Goal: Task Accomplishment & Management: Use online tool/utility

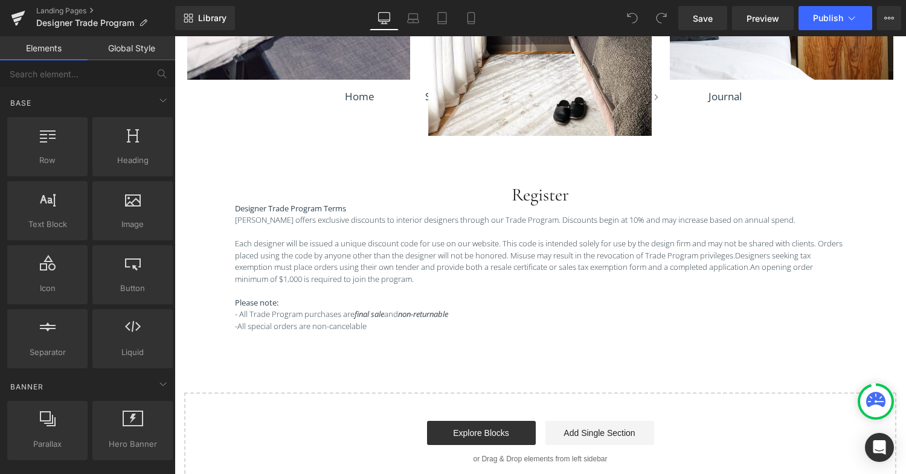
scroll to position [1066, 0]
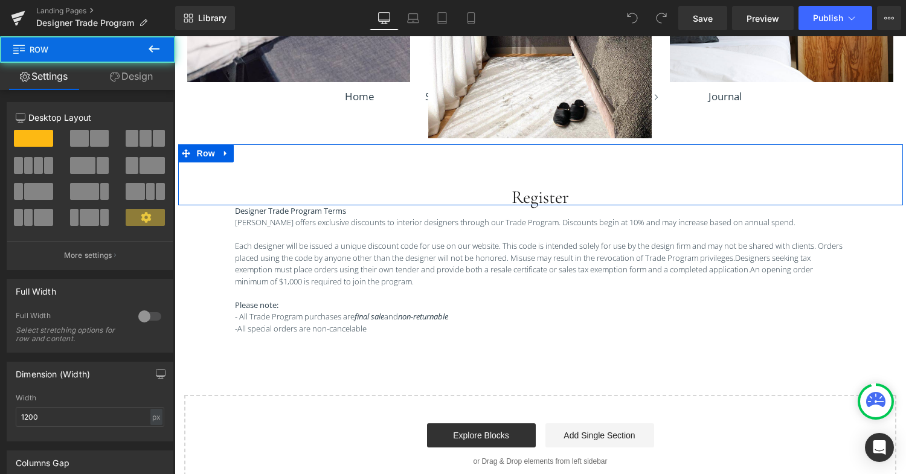
click at [527, 155] on div "Register Heading Liquid Row" at bounding box center [540, 174] width 725 height 61
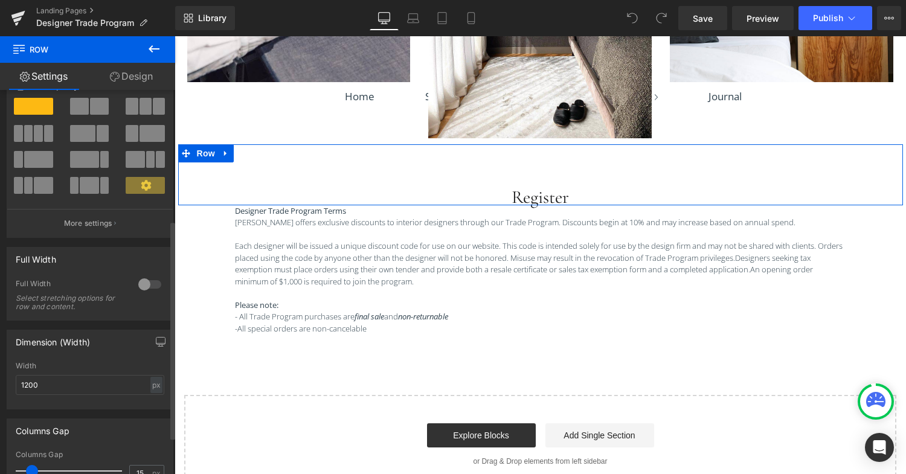
scroll to position [0, 0]
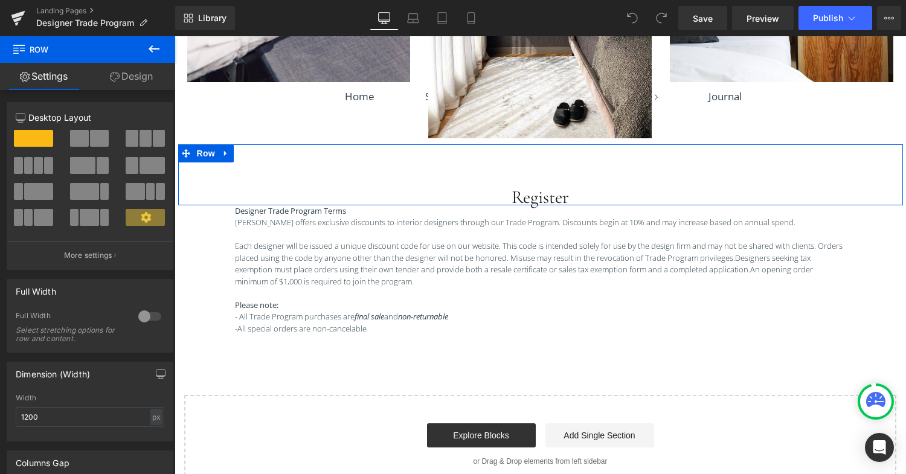
click at [127, 82] on link "Design" at bounding box center [132, 76] width 88 height 27
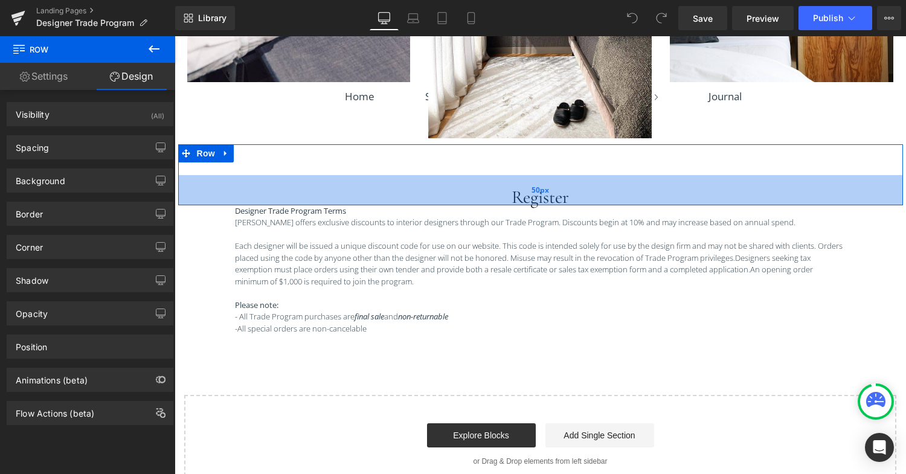
click at [416, 189] on div "50px" at bounding box center [540, 190] width 725 height 30
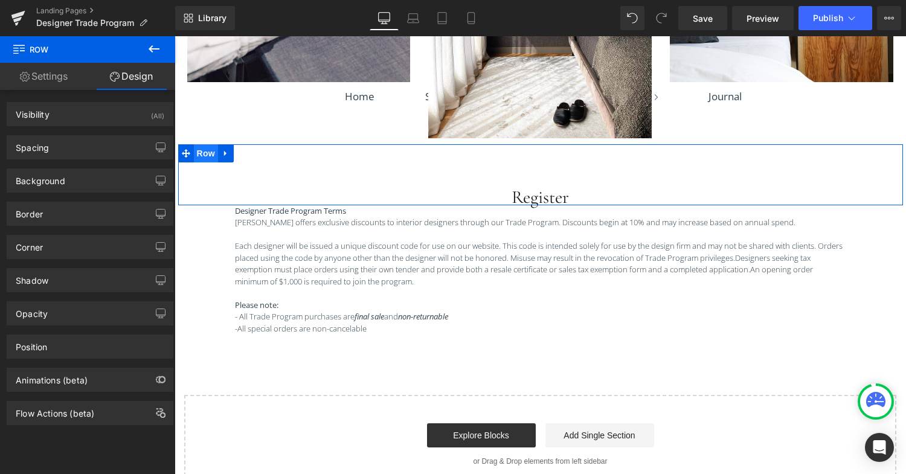
click at [210, 153] on span "Row" at bounding box center [206, 153] width 24 height 18
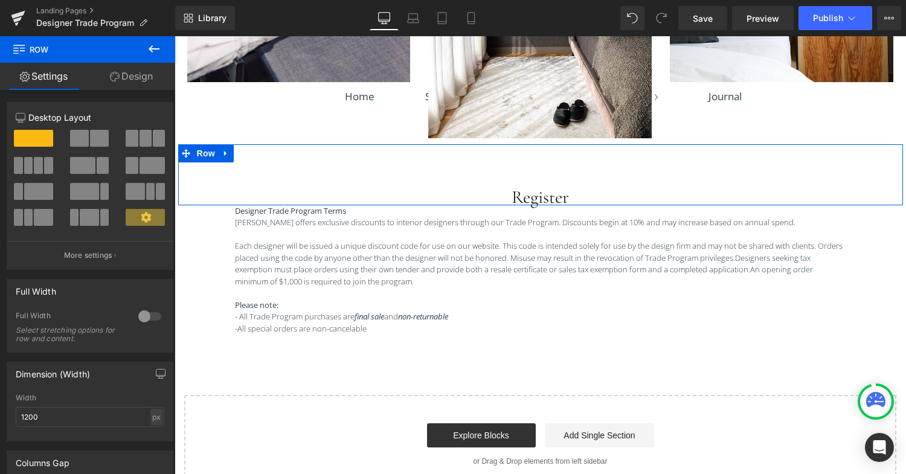
click at [137, 76] on link "Design" at bounding box center [132, 76] width 88 height 27
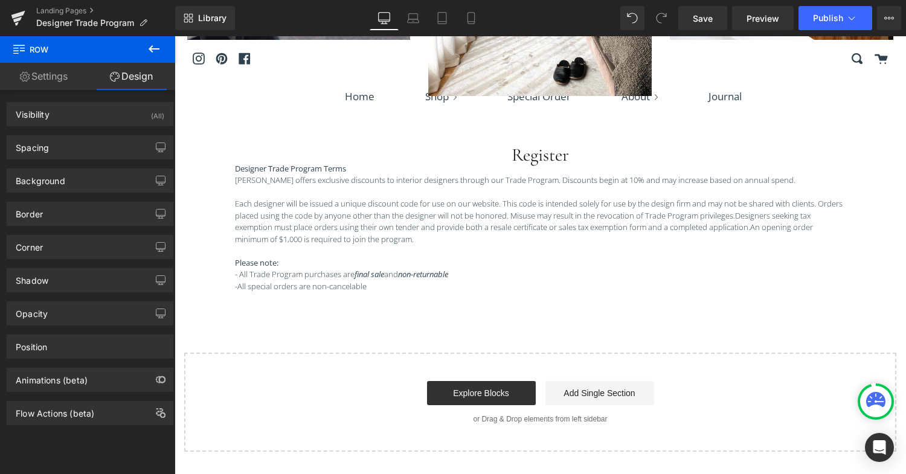
scroll to position [1028, 0]
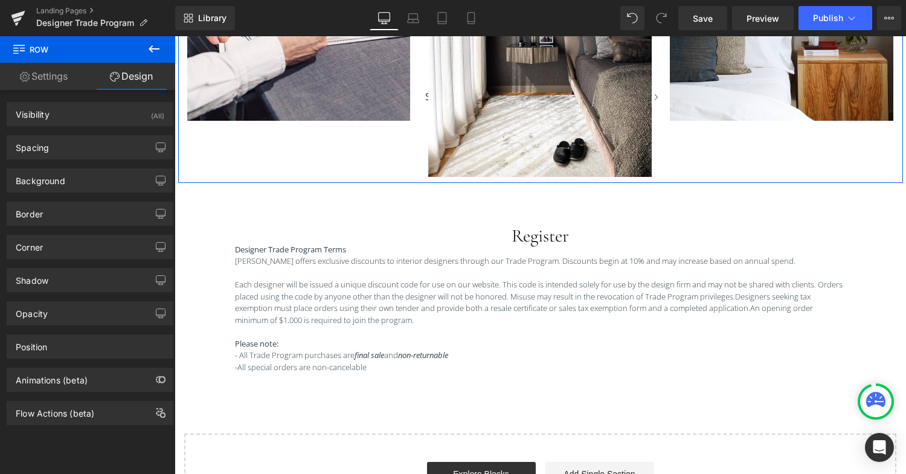
click at [670, 157] on div "Image Image Image Row" at bounding box center [540, 30] width 725 height 303
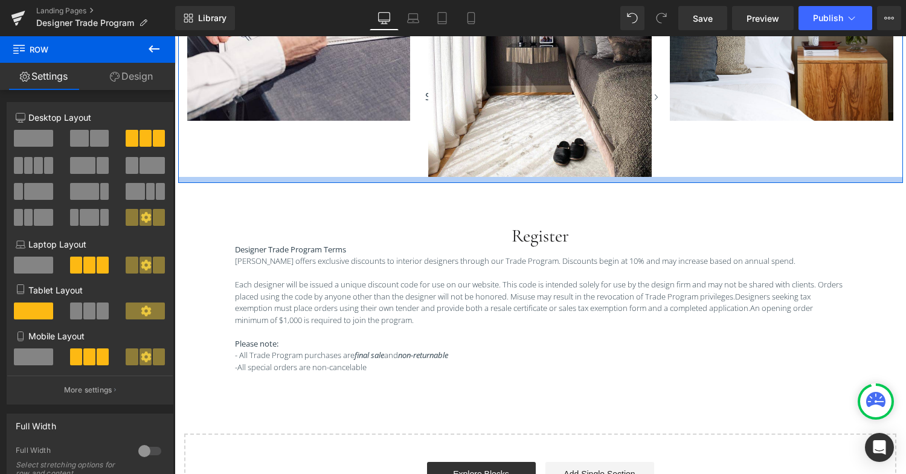
click at [318, 177] on div at bounding box center [540, 180] width 725 height 6
click at [320, 178] on div at bounding box center [540, 180] width 725 height 6
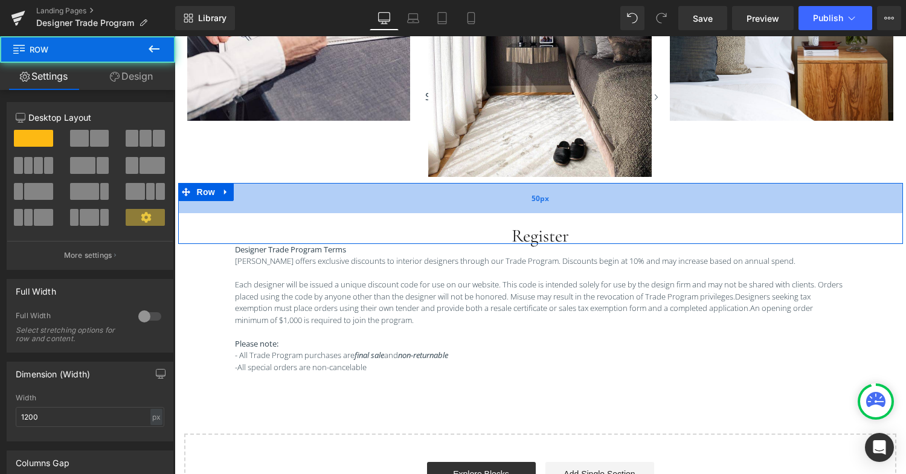
click at [326, 199] on div "50px" at bounding box center [540, 198] width 725 height 30
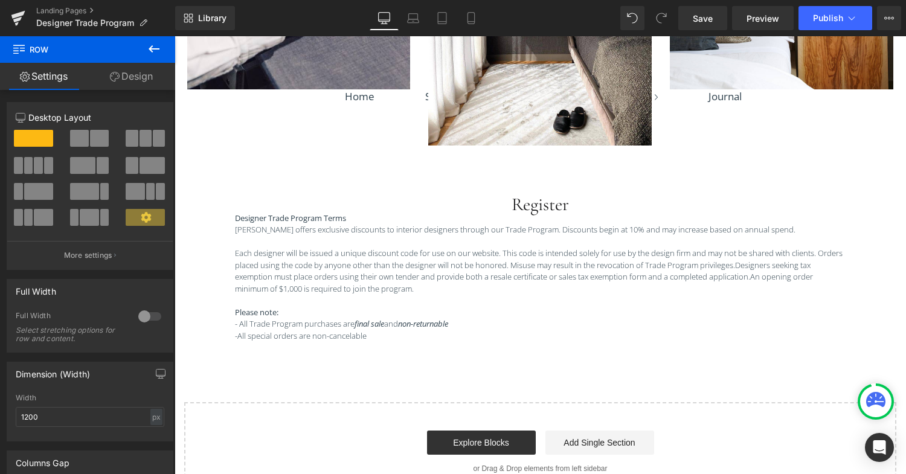
scroll to position [1044, 0]
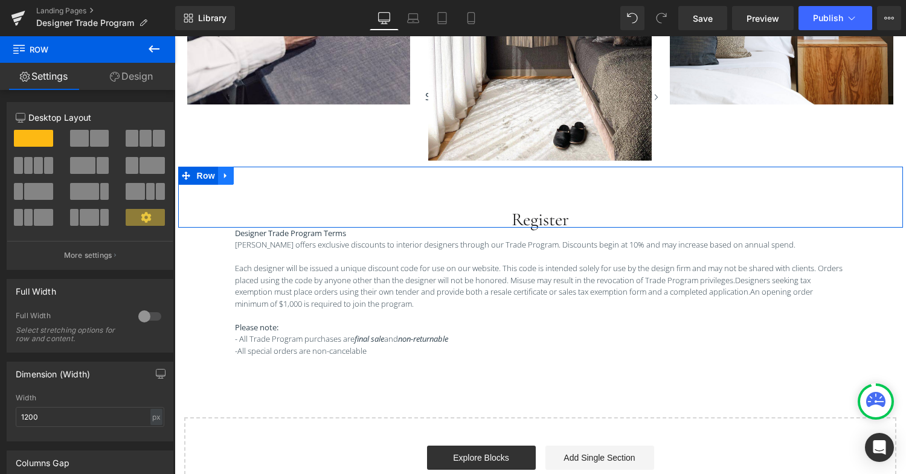
click at [224, 175] on icon at bounding box center [225, 175] width 2 height 5
click at [262, 178] on link at bounding box center [258, 176] width 16 height 18
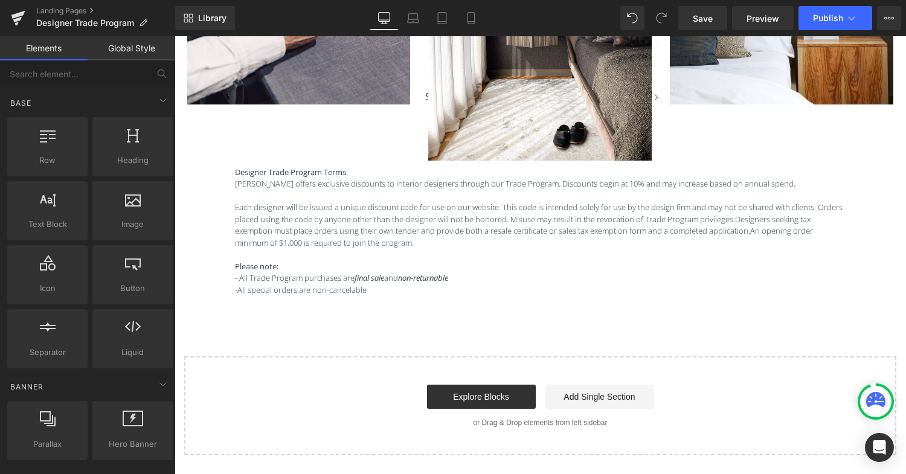
click at [388, 273] on p "- All Trade Program purchases are final sale and non-returnable" at bounding box center [540, 279] width 611 height 12
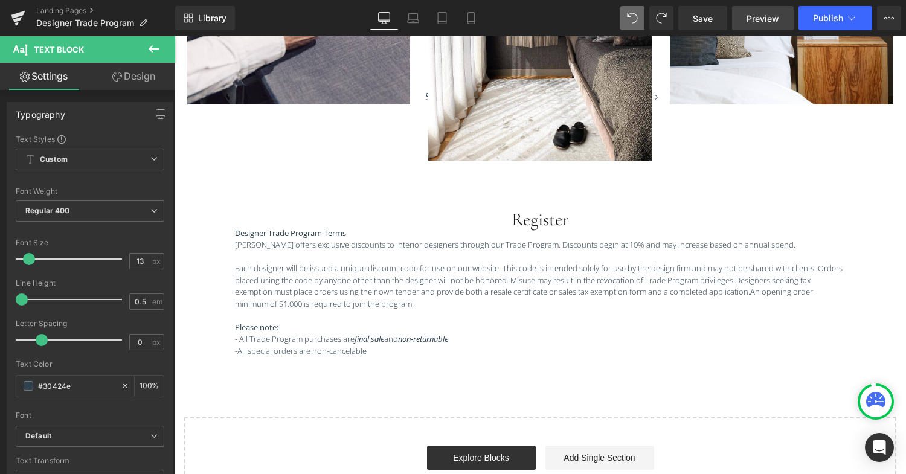
click at [774, 24] on span "Preview" at bounding box center [763, 18] width 33 height 13
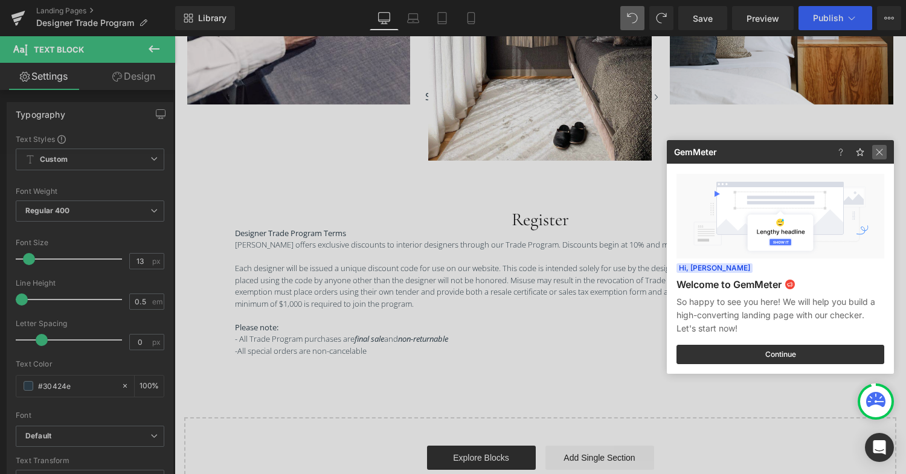
click at [880, 153] on img at bounding box center [879, 152] width 15 height 15
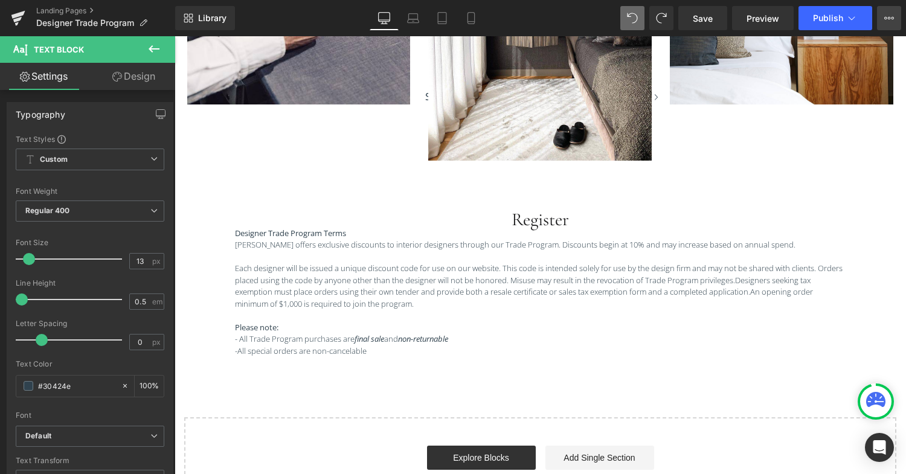
click at [888, 16] on icon at bounding box center [890, 18] width 10 height 10
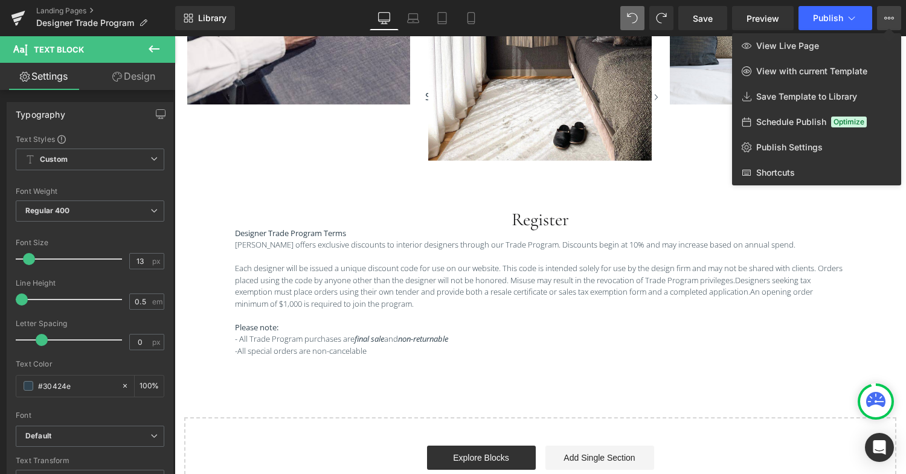
click at [888, 16] on icon at bounding box center [890, 18] width 10 height 10
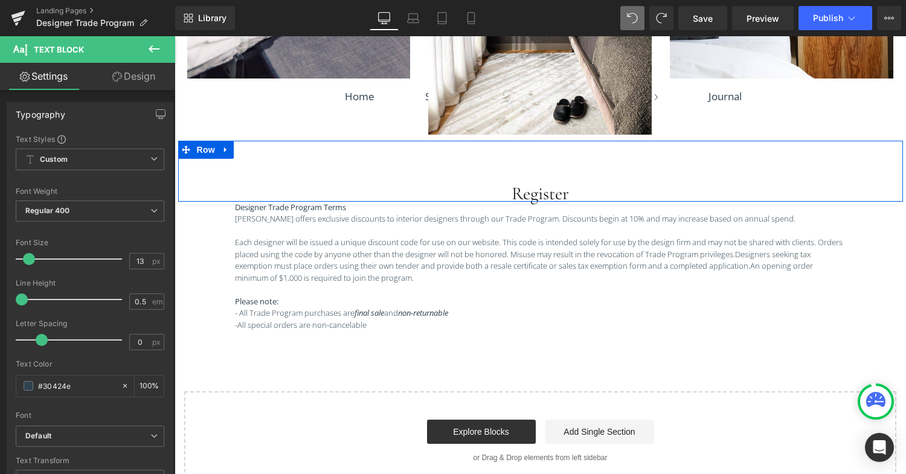
scroll to position [1074, 0]
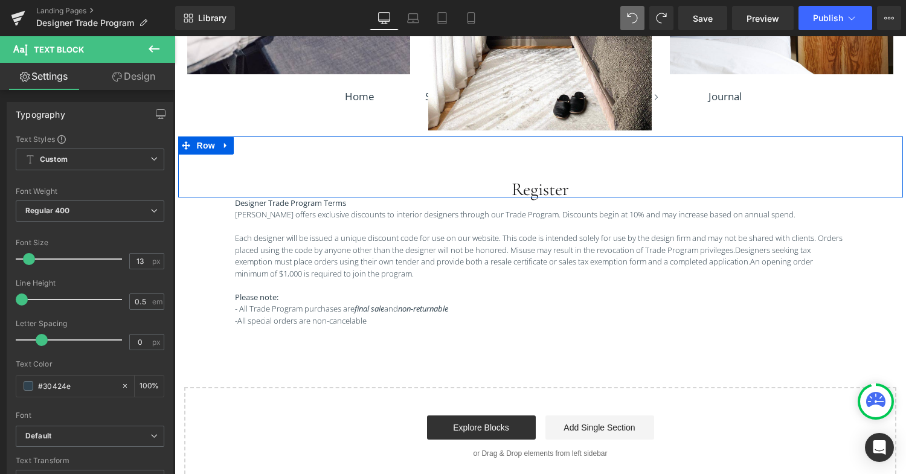
click at [317, 165] on div "Register Heading Liquid Row" at bounding box center [540, 167] width 725 height 61
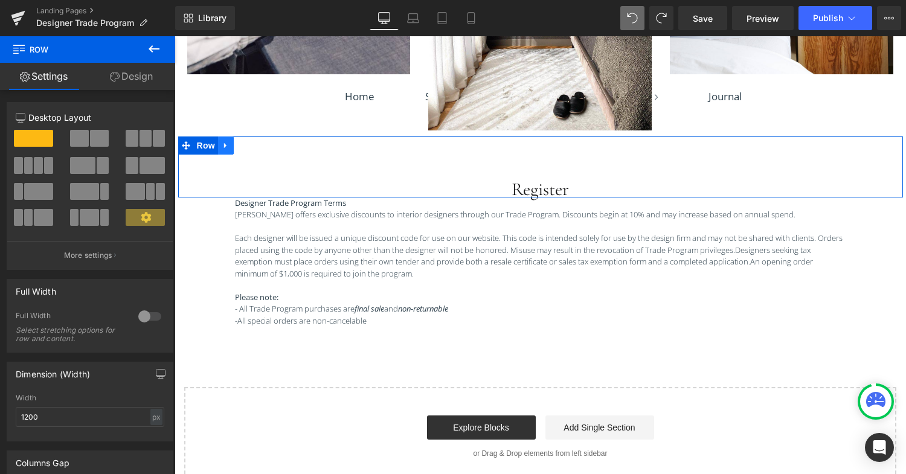
click at [225, 143] on icon at bounding box center [226, 145] width 8 height 9
click at [257, 145] on icon at bounding box center [257, 145] width 8 height 9
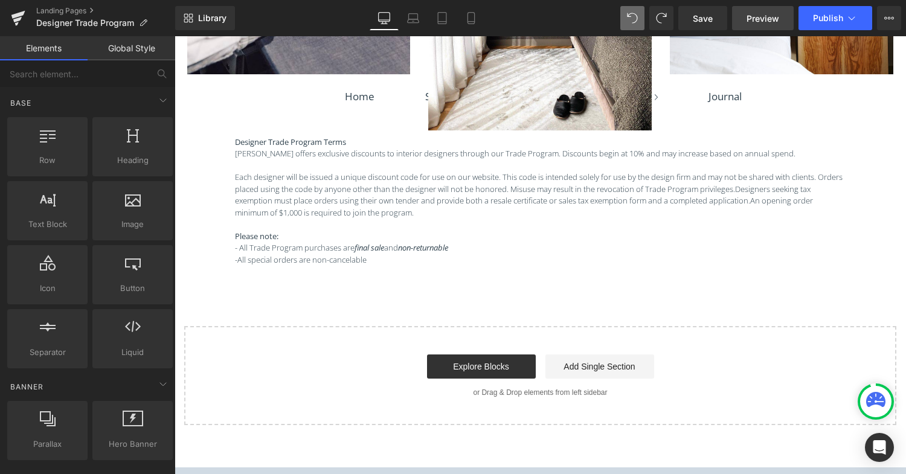
click at [758, 13] on span "Preview" at bounding box center [763, 18] width 33 height 13
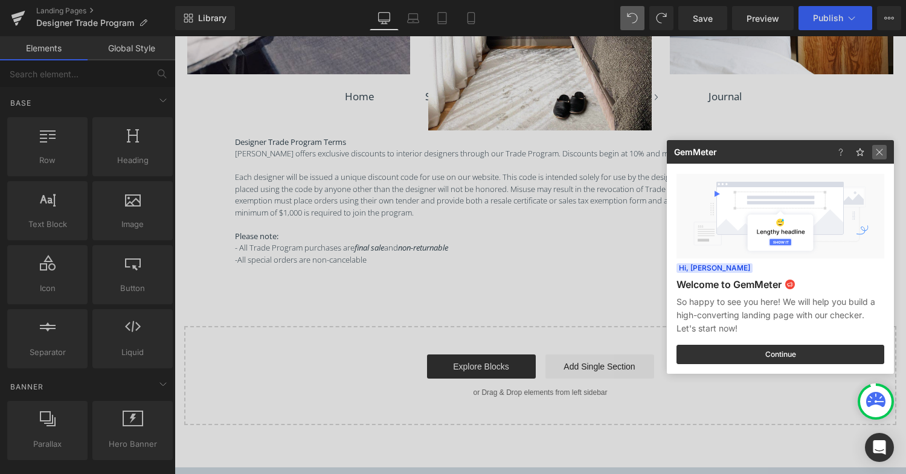
drag, startPoint x: 882, startPoint y: 154, endPoint x: 707, endPoint y: 118, distance: 178.3
click at [882, 154] on img at bounding box center [879, 152] width 15 height 15
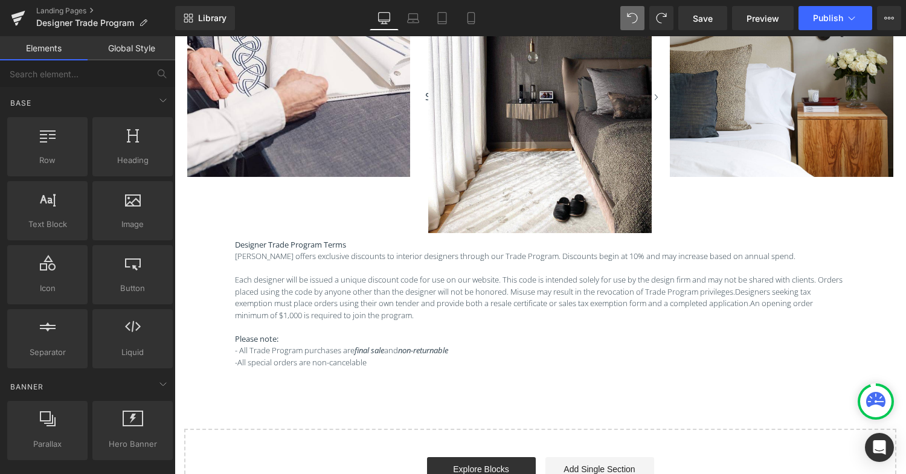
scroll to position [1033, 0]
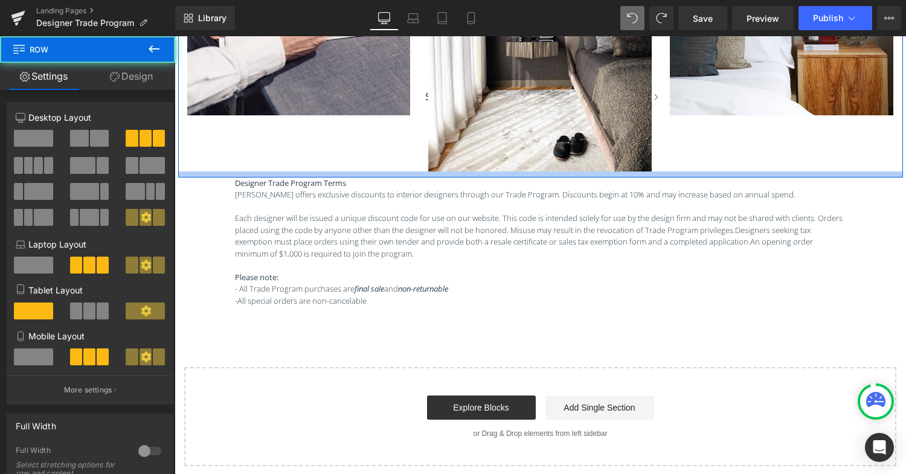
click at [375, 174] on div at bounding box center [540, 175] width 725 height 6
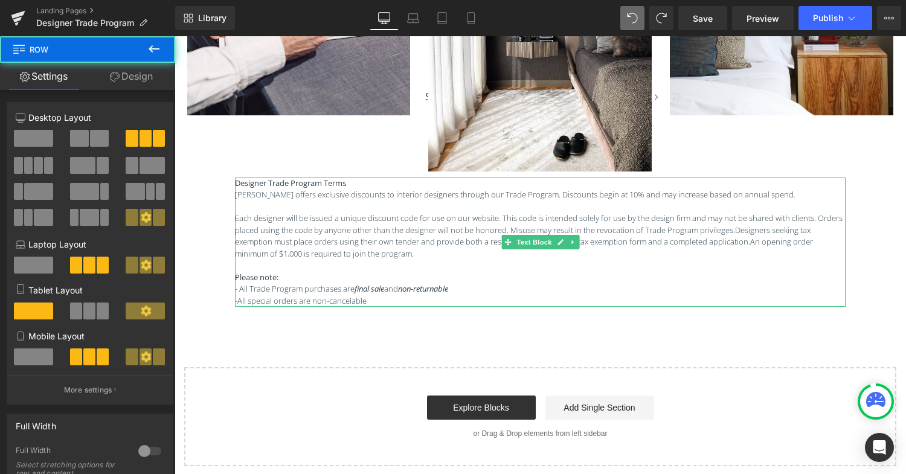
click at [378, 191] on p "[PERSON_NAME] offers exclusive discounts to interior designers through our Trad…" at bounding box center [540, 195] width 611 height 12
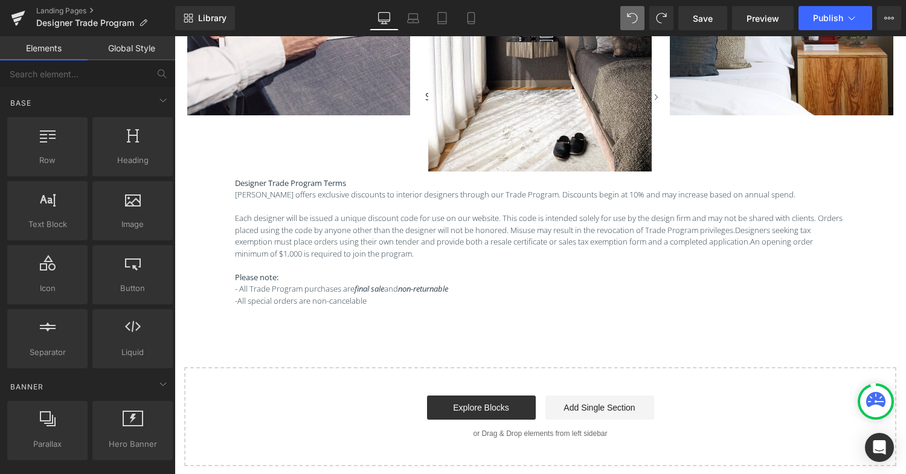
click at [366, 392] on div "Start building your page Explore Blocks Add Single Section or Drag & Drop eleme…" at bounding box center [540, 417] width 710 height 97
click at [137, 53] on link "Global Style" at bounding box center [132, 48] width 88 height 24
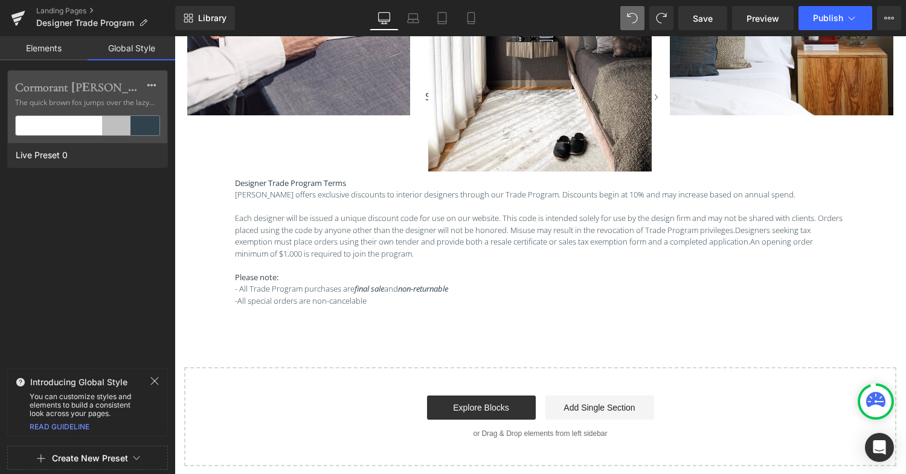
click at [73, 47] on link "Elements" at bounding box center [44, 48] width 88 height 24
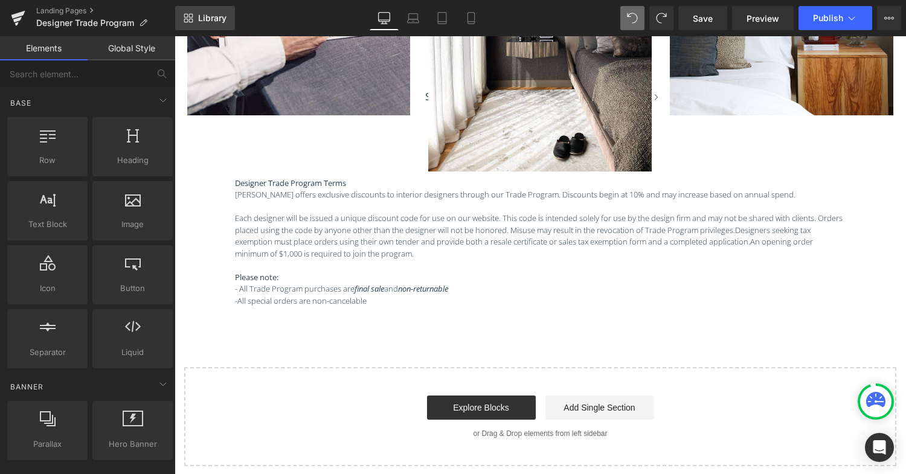
click at [216, 18] on span "Library" at bounding box center [212, 18] width 28 height 11
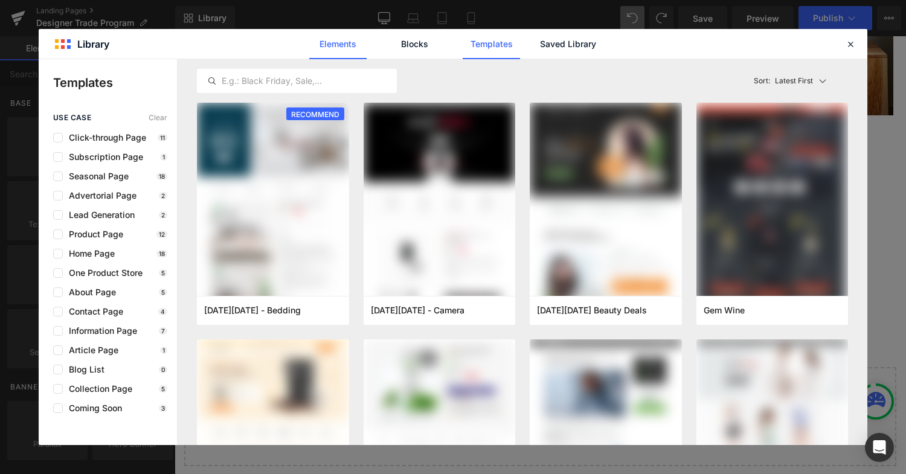
click at [463, 47] on link "Elements" at bounding box center [491, 44] width 57 height 30
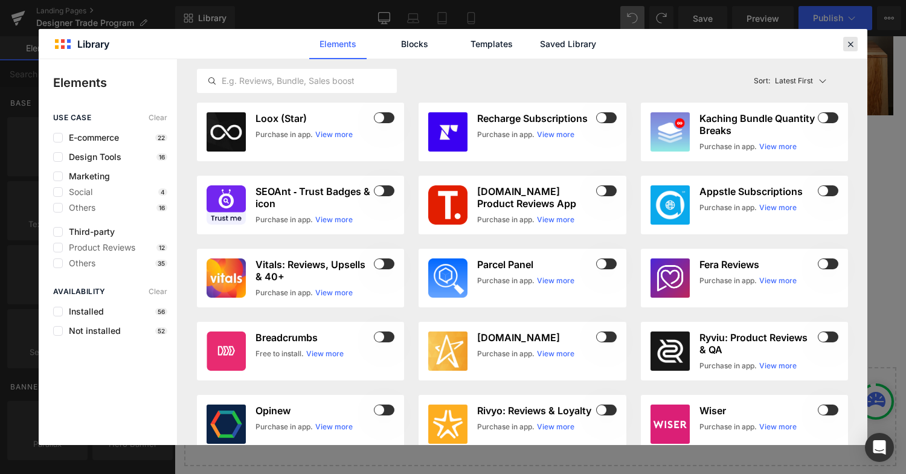
click at [853, 45] on icon at bounding box center [850, 44] width 11 height 11
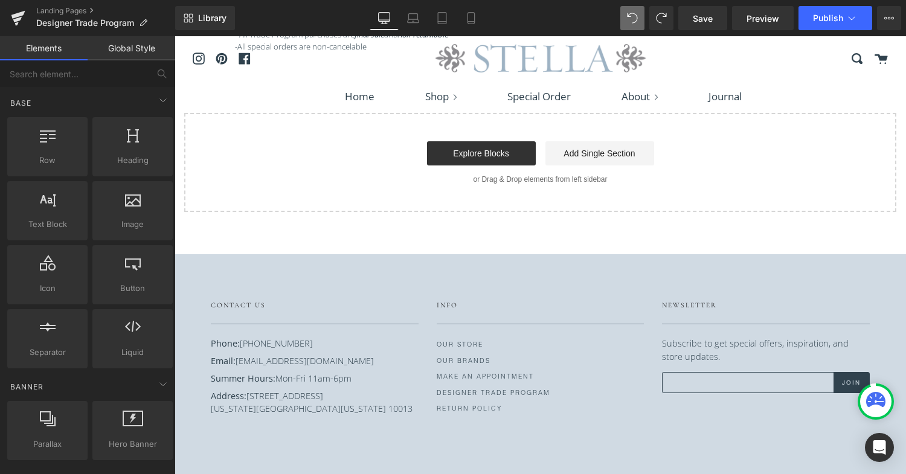
scroll to position [1326, 0]
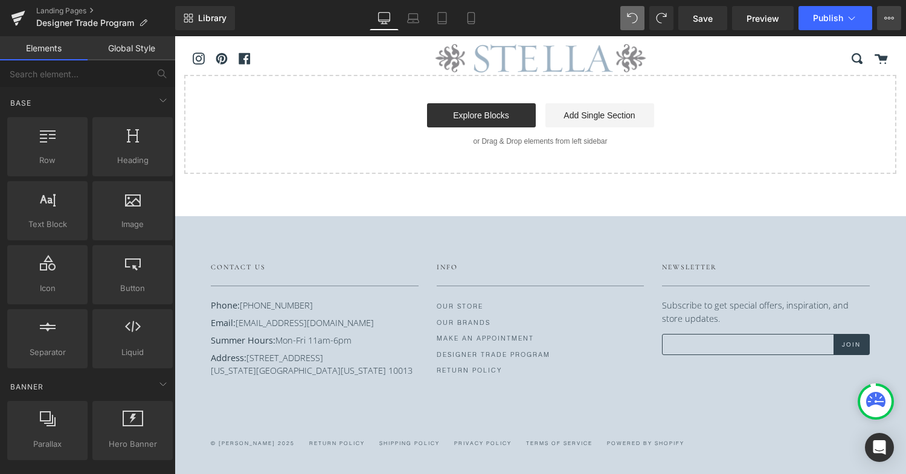
click at [894, 18] on button "View Live Page View with current Template Save Template to Library Schedule Pub…" at bounding box center [889, 18] width 24 height 24
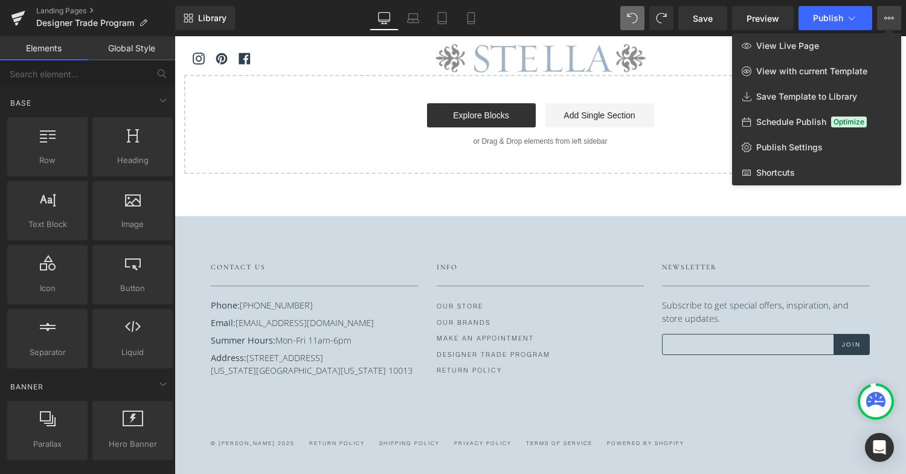
click at [894, 18] on button "View Live Page View with current Template Save Template to Library Schedule Pub…" at bounding box center [889, 18] width 24 height 24
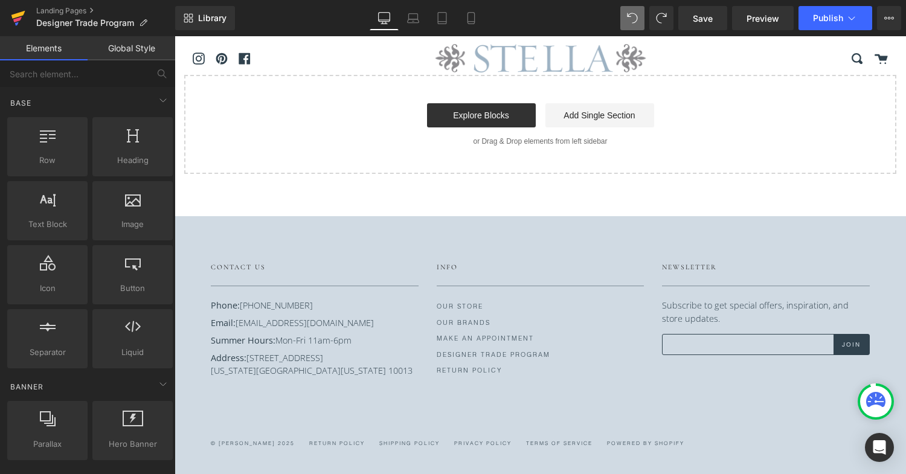
click at [25, 15] on link at bounding box center [18, 18] width 36 height 36
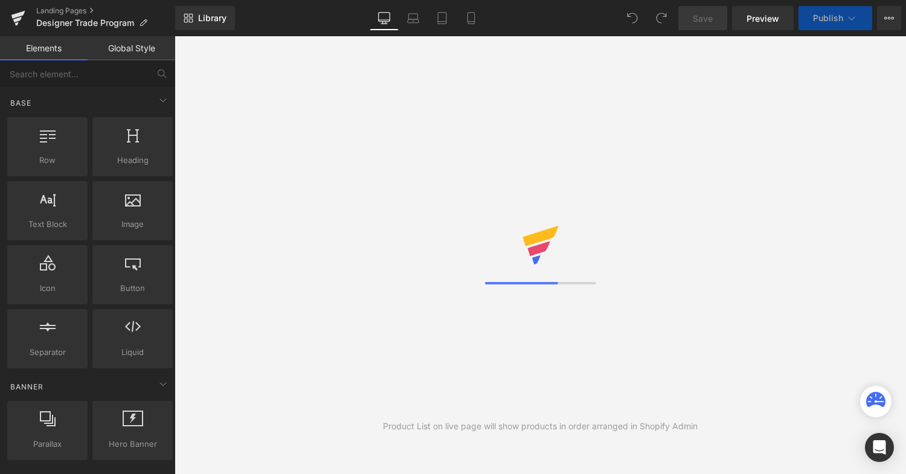
select select "Yes"
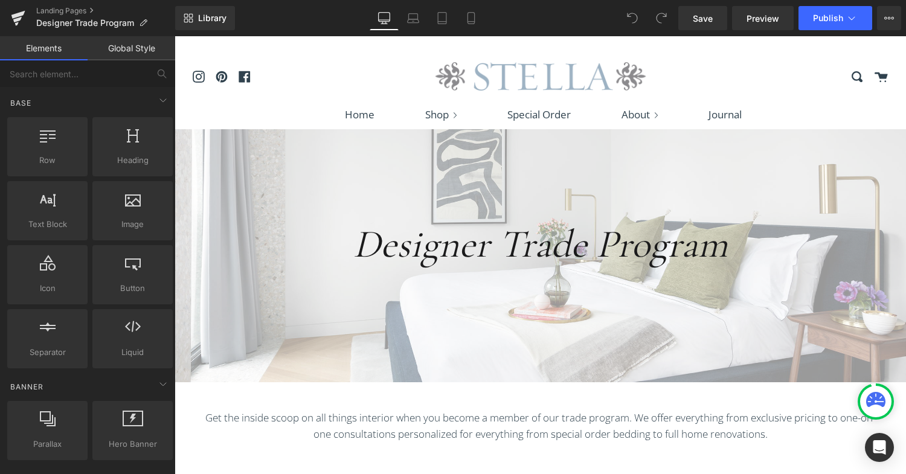
click at [474, 22] on icon at bounding box center [471, 22] width 7 height 0
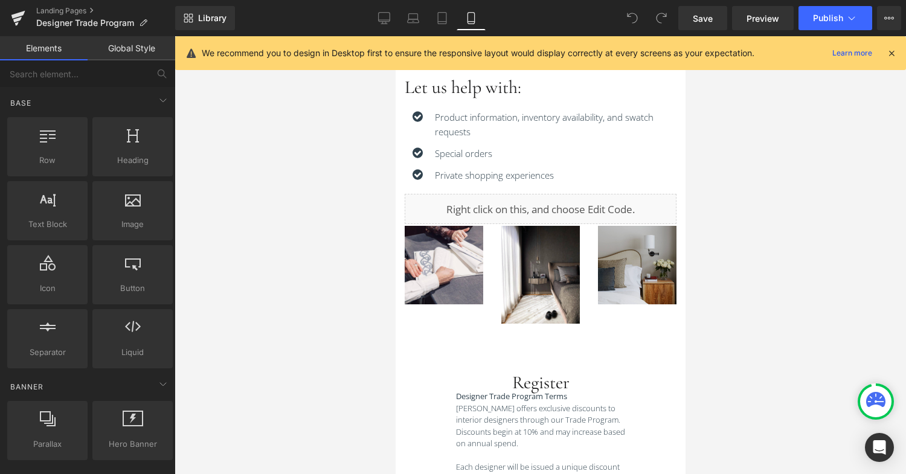
scroll to position [536, 0]
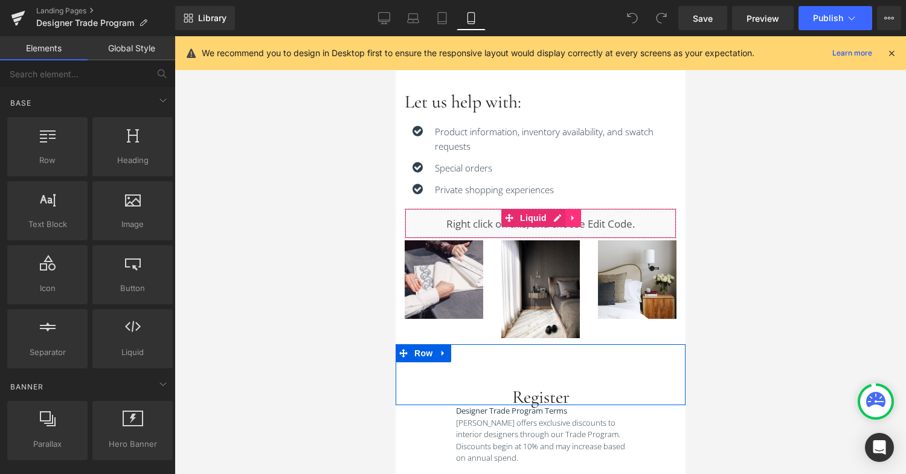
click at [572, 221] on icon at bounding box center [573, 218] width 8 height 9
click at [534, 221] on div "Liquid" at bounding box center [540, 223] width 272 height 30
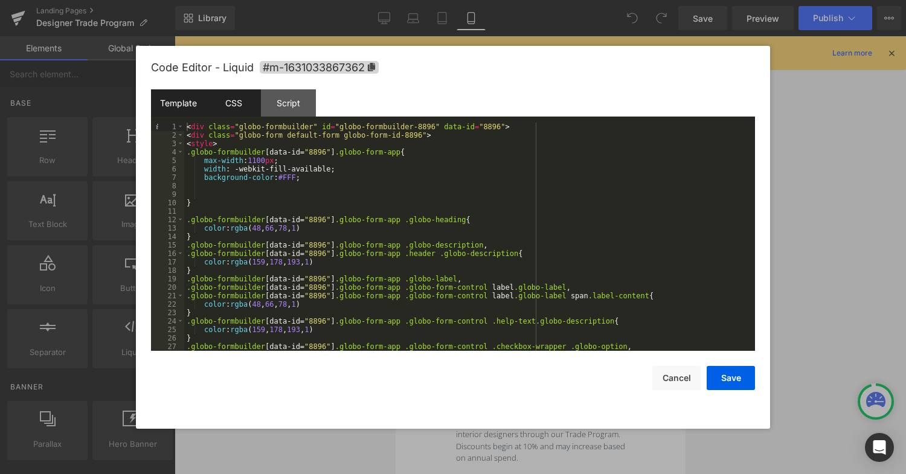
click at [239, 99] on div "CSS" at bounding box center [233, 102] width 55 height 27
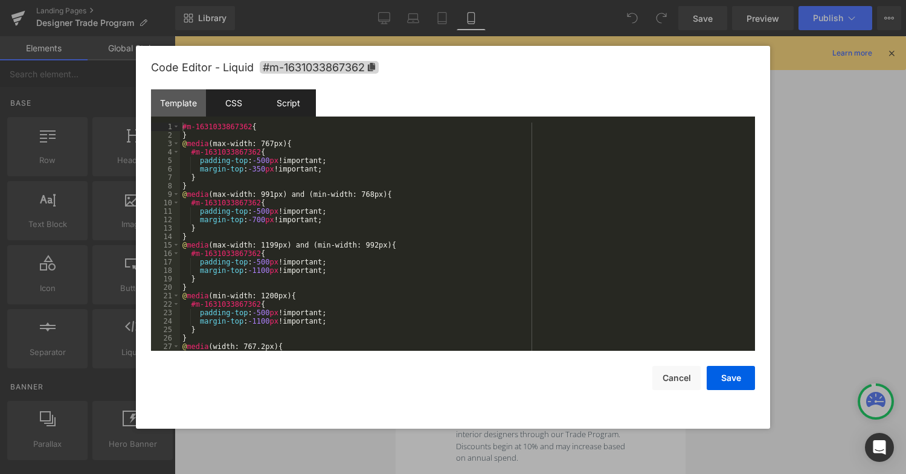
click at [292, 102] on div "Script" at bounding box center [288, 102] width 55 height 27
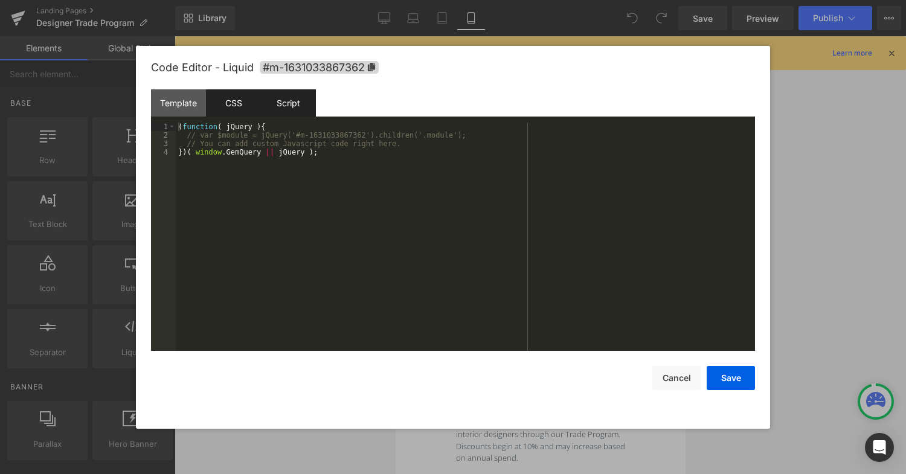
click at [242, 102] on div "CSS" at bounding box center [233, 102] width 55 height 27
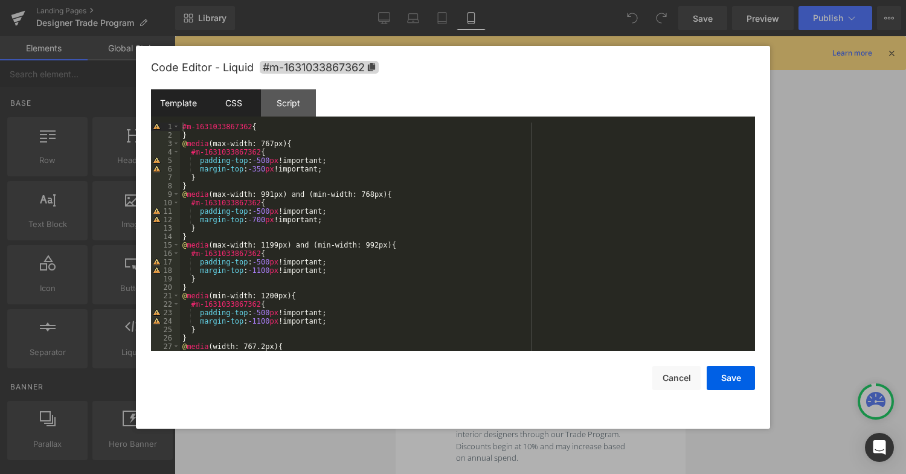
click at [177, 100] on div "Template" at bounding box center [178, 102] width 55 height 27
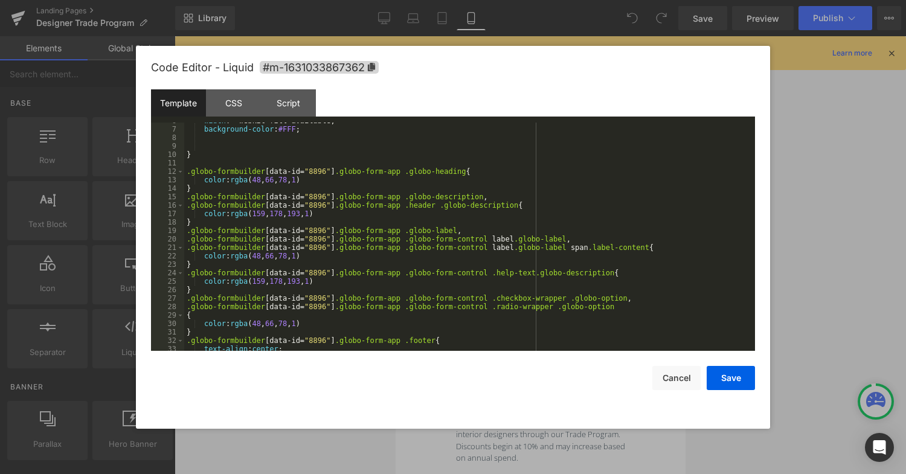
scroll to position [51, 0]
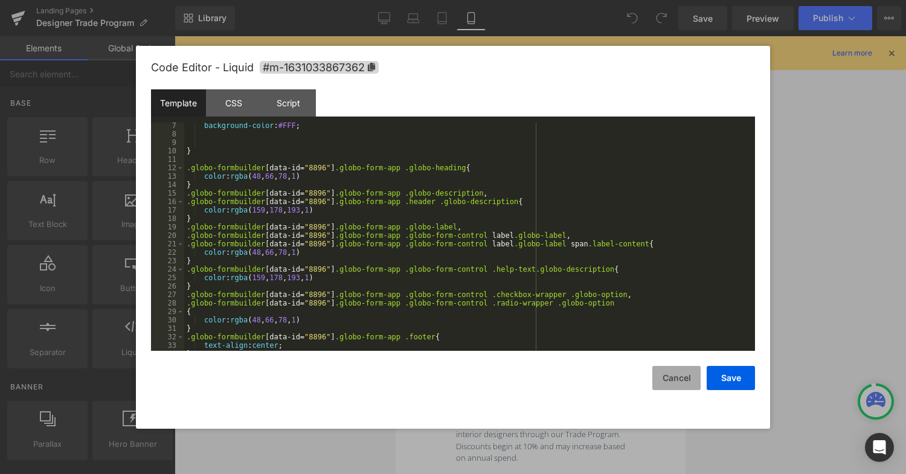
click at [686, 384] on button "Cancel" at bounding box center [677, 378] width 48 height 24
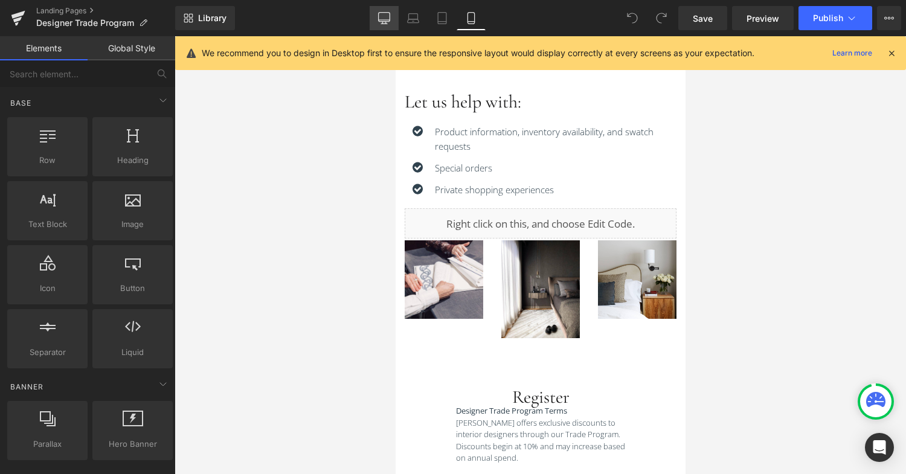
click at [382, 13] on icon at bounding box center [384, 17] width 11 height 9
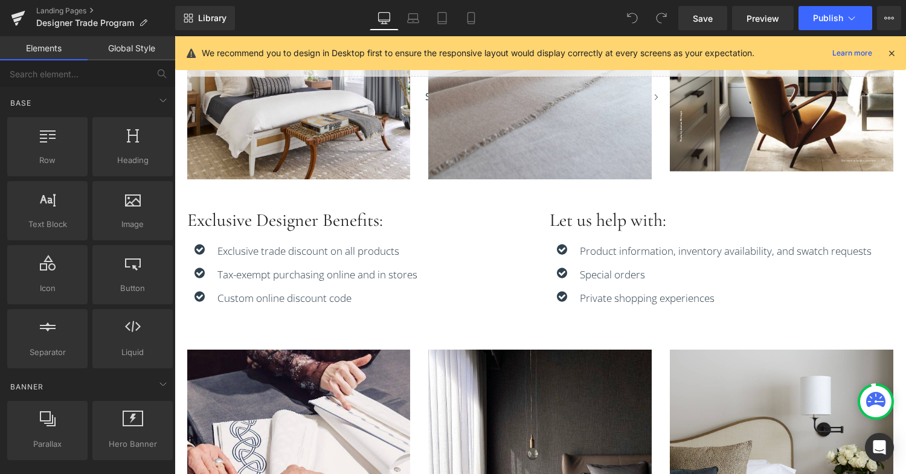
scroll to position [831, 0]
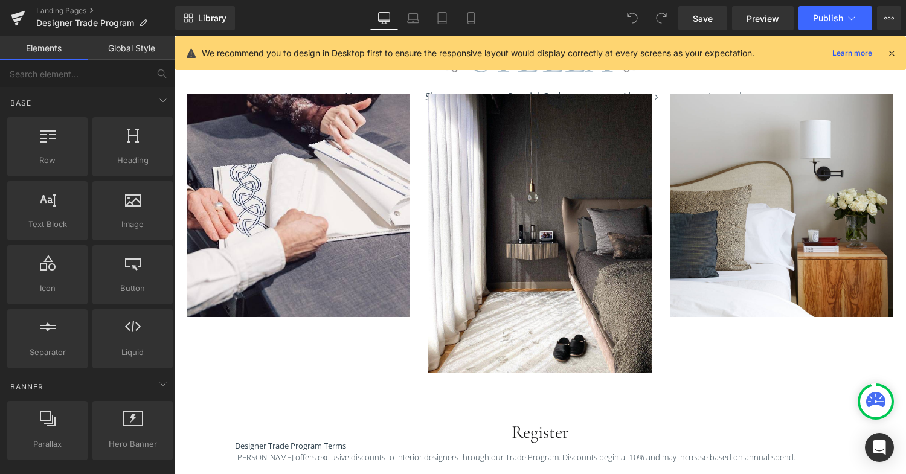
click at [633, 19] on icon at bounding box center [632, 18] width 11 height 11
click at [891, 53] on icon at bounding box center [891, 53] width 11 height 11
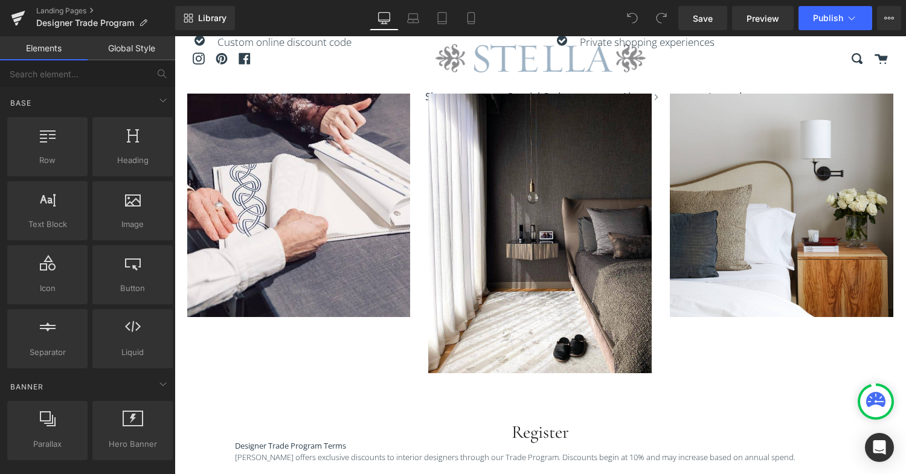
click at [629, 21] on icon at bounding box center [632, 18] width 11 height 11
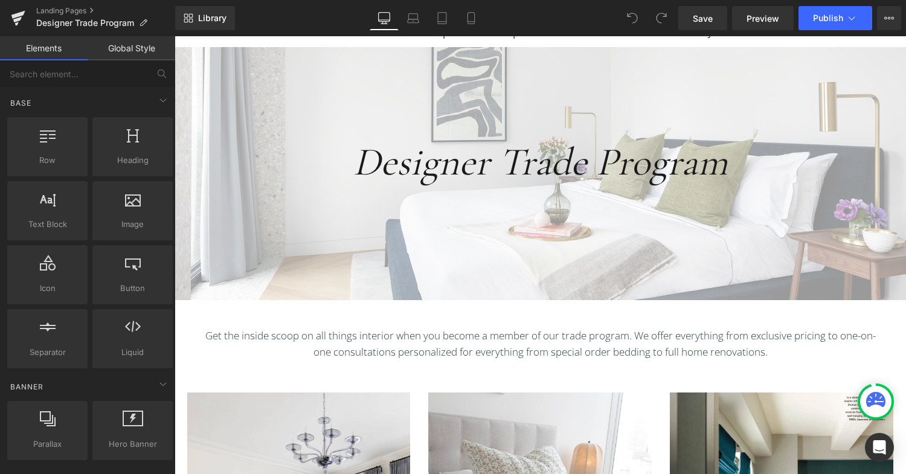
scroll to position [0, 0]
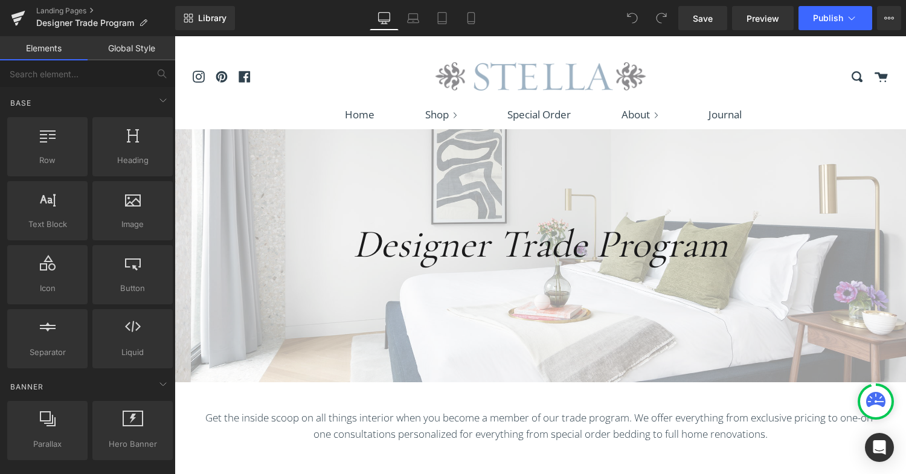
click at [634, 19] on icon at bounding box center [632, 18] width 11 height 11
click at [22, 18] on icon at bounding box center [18, 18] width 15 height 30
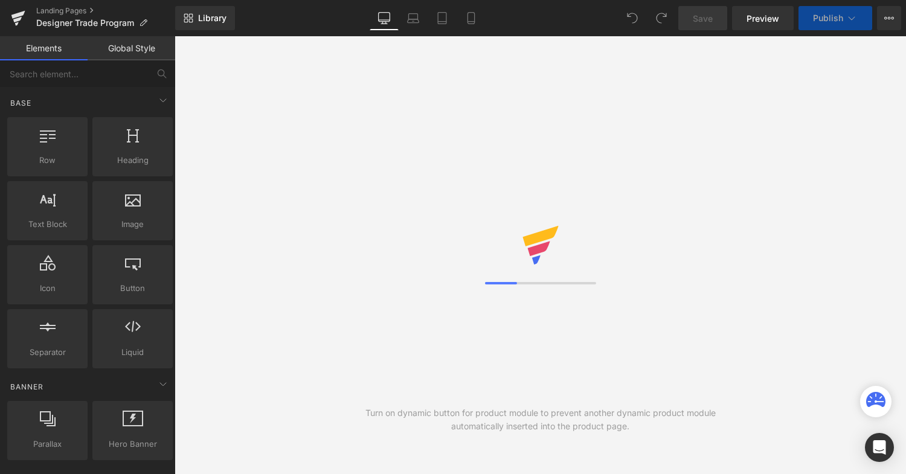
select select "Yes"
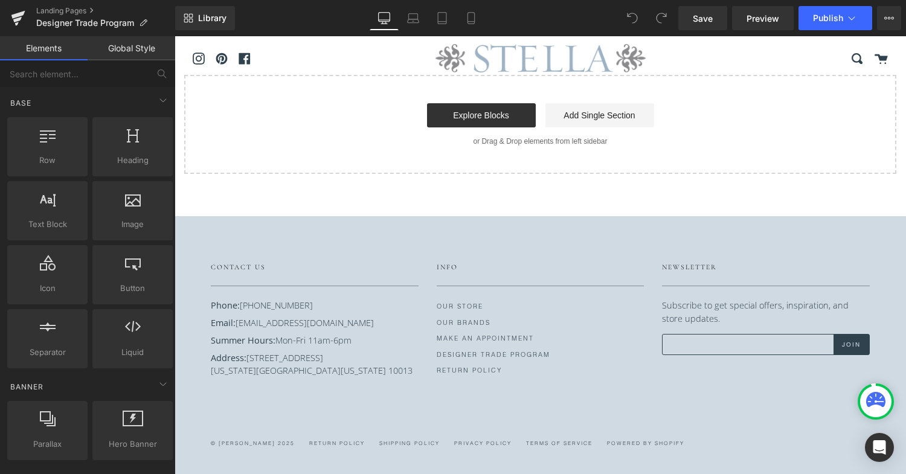
drag, startPoint x: 175, startPoint y: 36, endPoint x: 524, endPoint y: 397, distance: 502.1
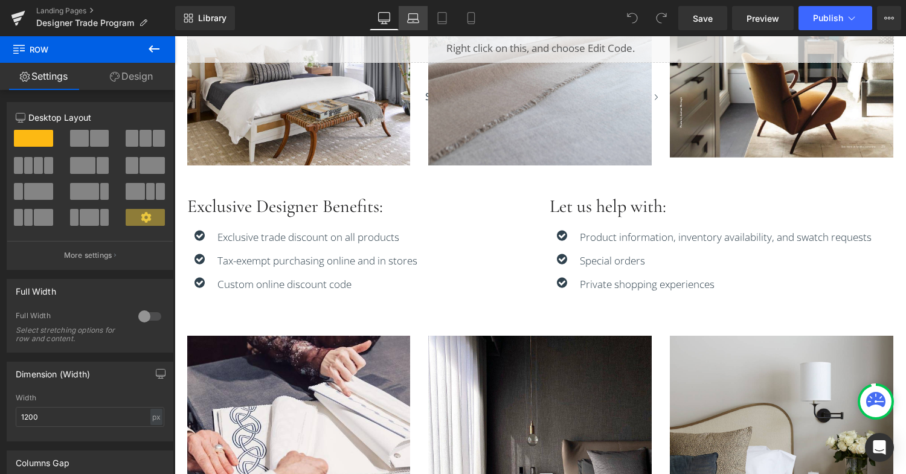
click at [418, 12] on icon at bounding box center [413, 18] width 12 height 12
type input "100"
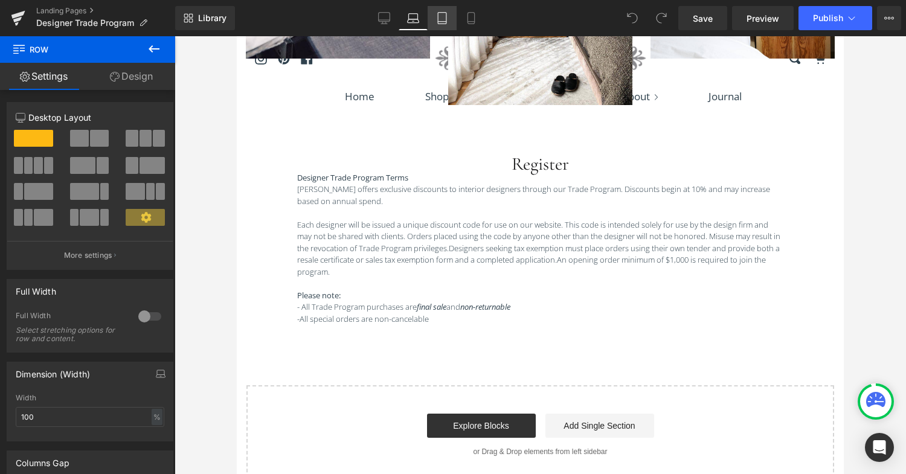
click at [443, 26] on link "Tablet" at bounding box center [442, 18] width 29 height 24
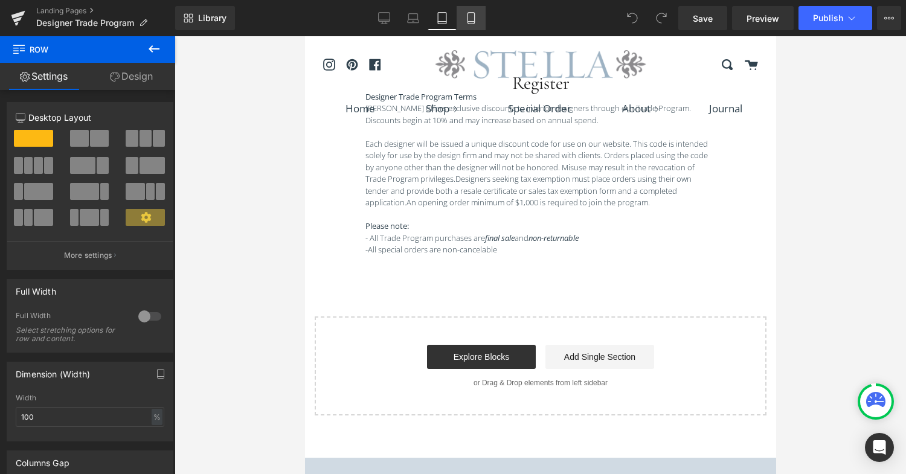
click at [476, 27] on link "Mobile" at bounding box center [471, 18] width 29 height 24
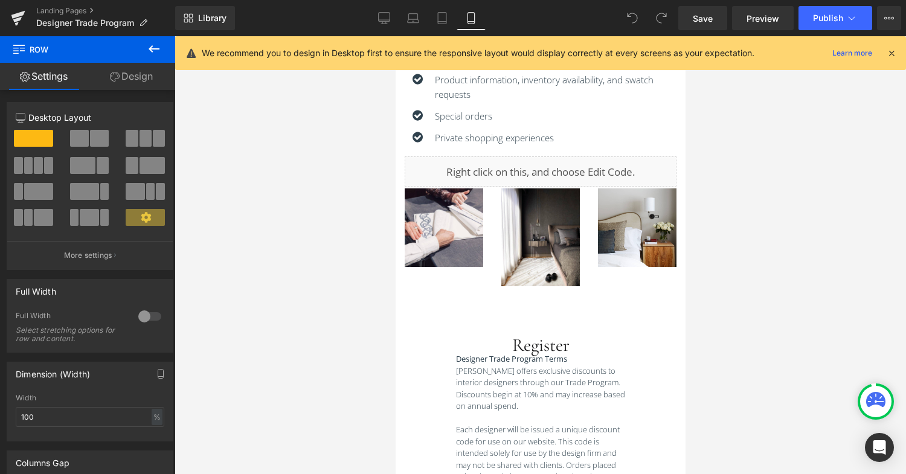
scroll to position [613, 0]
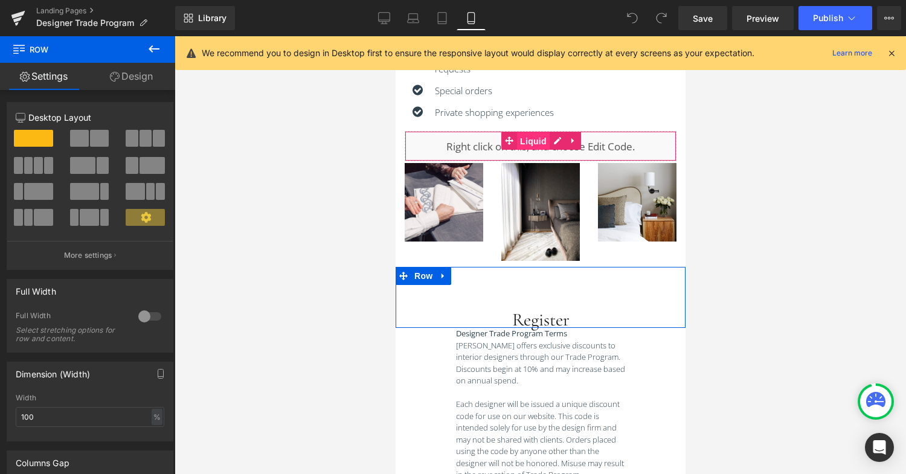
click at [537, 138] on span "Liquid" at bounding box center [533, 141] width 33 height 18
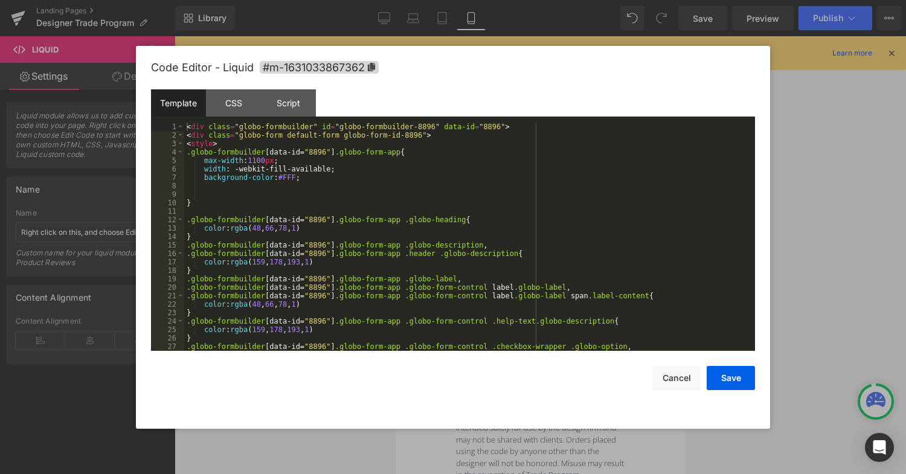
click at [560, 142] on icon at bounding box center [557, 141] width 8 height 9
click at [279, 67] on span "#m-1631033867362" at bounding box center [319, 67] width 119 height 13
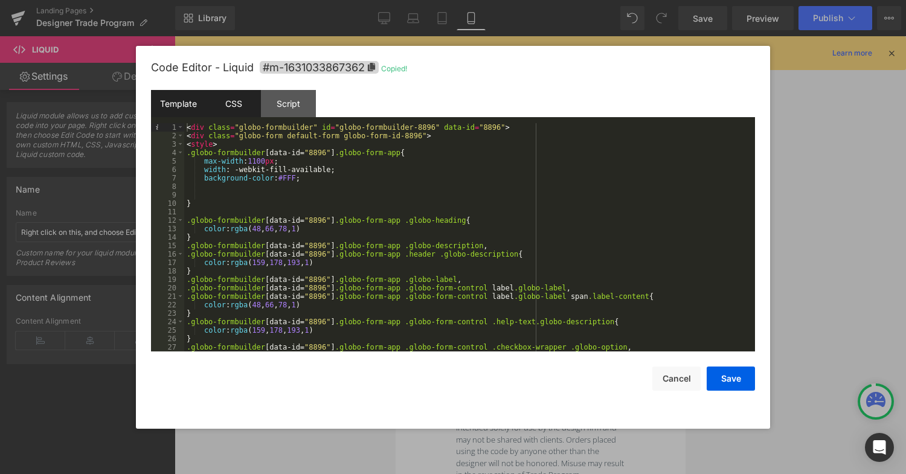
click at [242, 109] on div "CSS" at bounding box center [233, 103] width 55 height 27
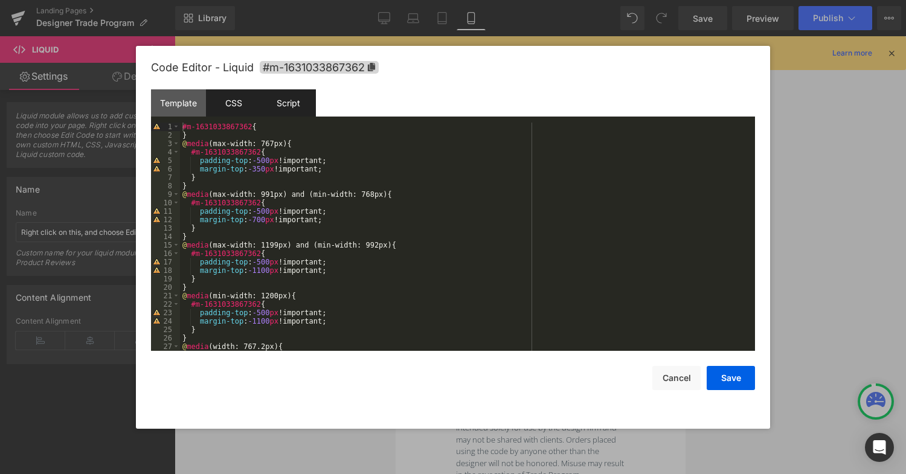
click at [289, 102] on div "Script" at bounding box center [288, 102] width 55 height 27
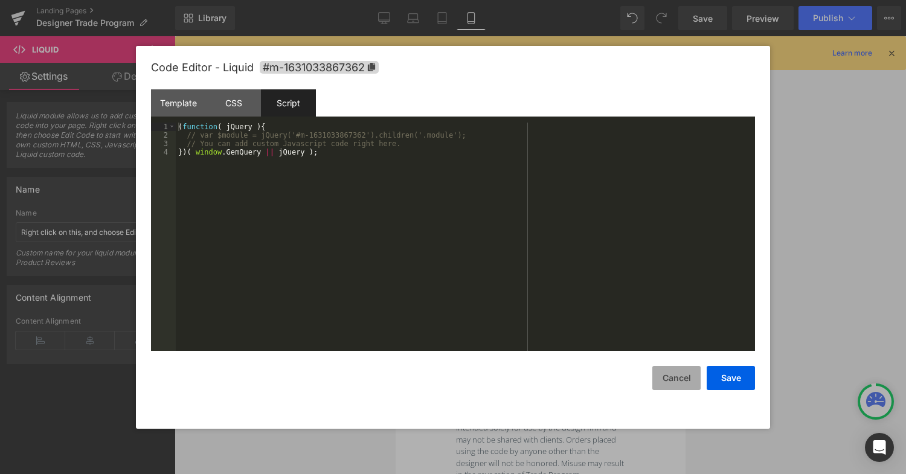
click at [685, 382] on button "Cancel" at bounding box center [677, 378] width 48 height 24
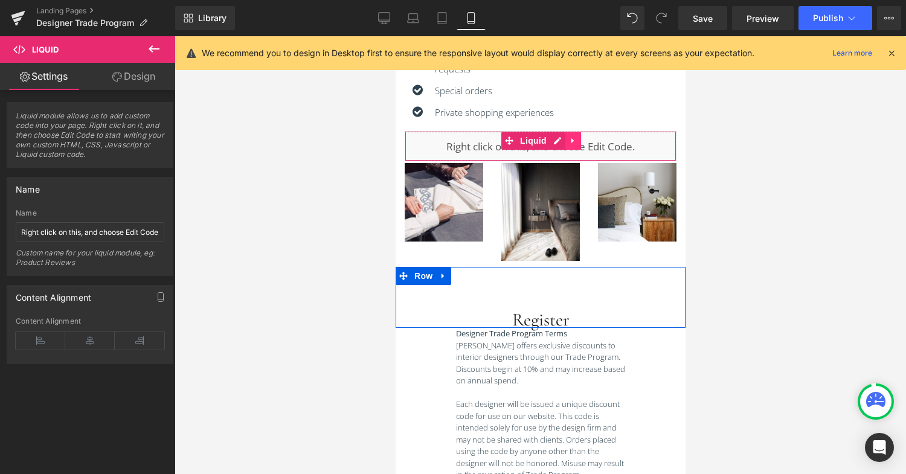
click at [571, 142] on icon at bounding box center [572, 140] width 2 height 5
click at [576, 140] on link at bounding box center [581, 141] width 16 height 18
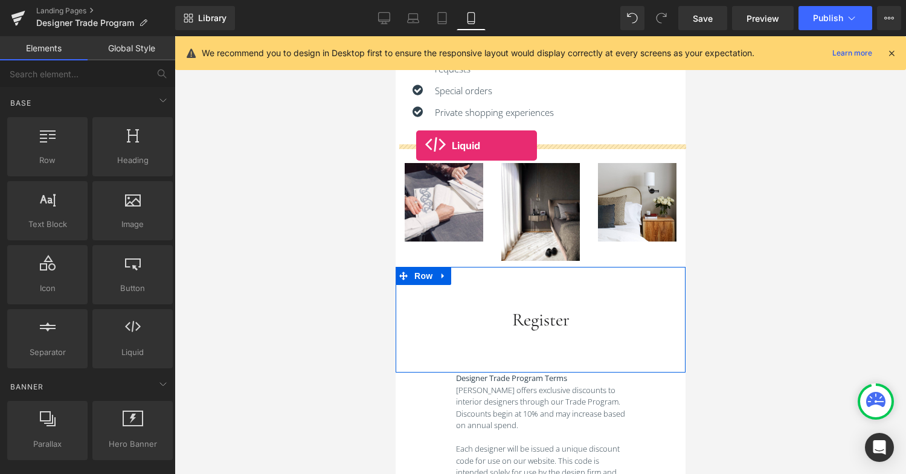
drag, startPoint x: 521, startPoint y: 373, endPoint x: 416, endPoint y: 146, distance: 250.9
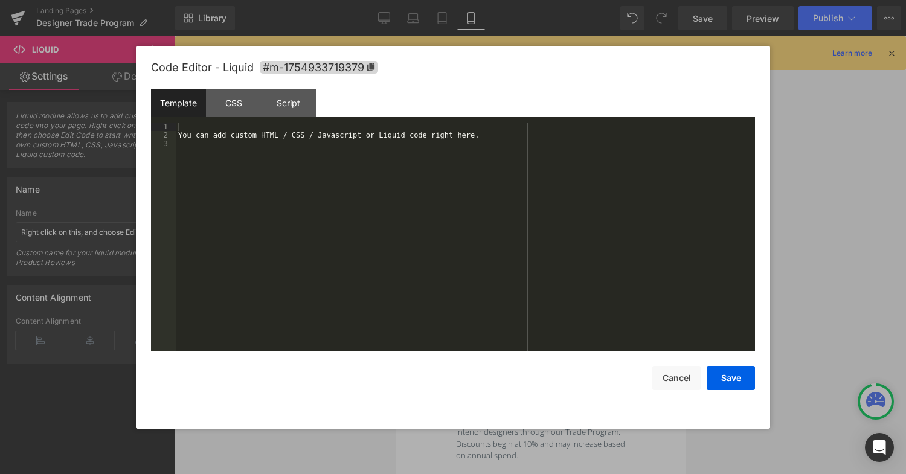
click at [555, 156] on icon at bounding box center [556, 154] width 7 height 7
click at [256, 165] on div "You can add custom HTML / CSS / Javascript or Liquid code right here." at bounding box center [465, 245] width 579 height 245
click at [232, 103] on div "CSS" at bounding box center [233, 102] width 55 height 27
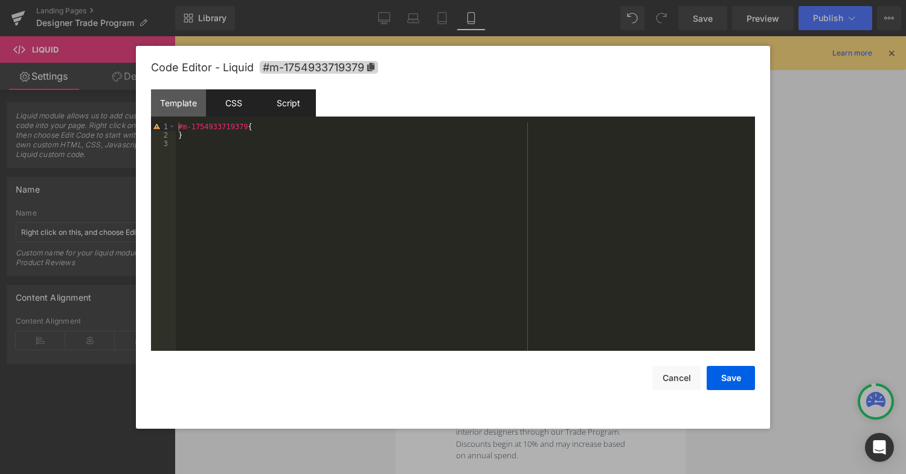
click at [293, 103] on div "Script" at bounding box center [288, 102] width 55 height 27
click at [237, 105] on div "CSS" at bounding box center [233, 102] width 55 height 27
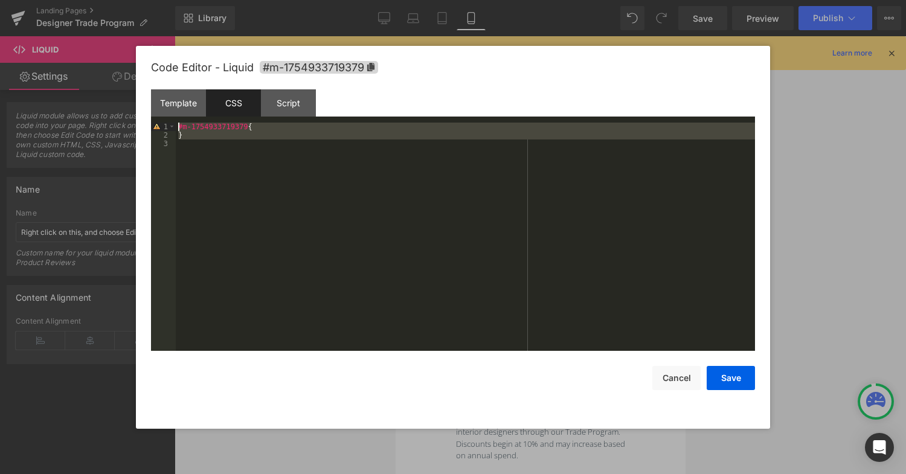
drag, startPoint x: 277, startPoint y: 161, endPoint x: 149, endPoint y: 100, distance: 142.7
click at [149, 100] on div "Code Editor - Liquid #m-1754933719379 Template CSS Script Data 1 2 3 You can ad…" at bounding box center [453, 237] width 634 height 383
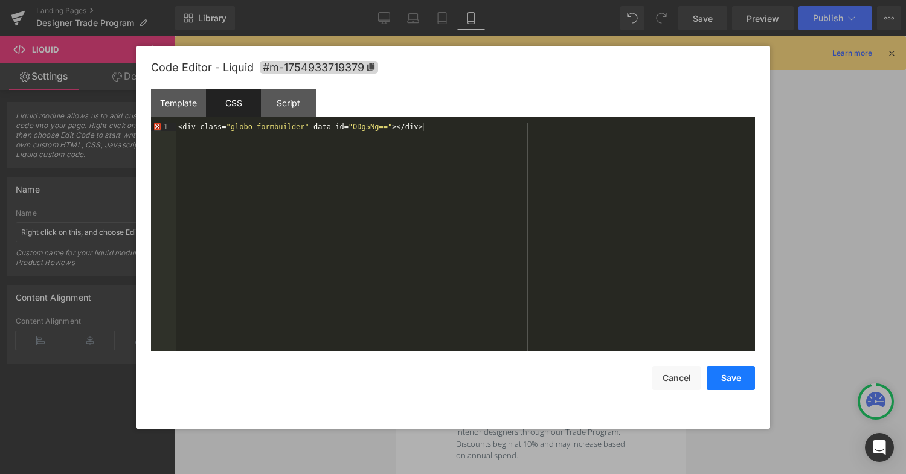
click at [737, 378] on button "Save" at bounding box center [731, 378] width 48 height 24
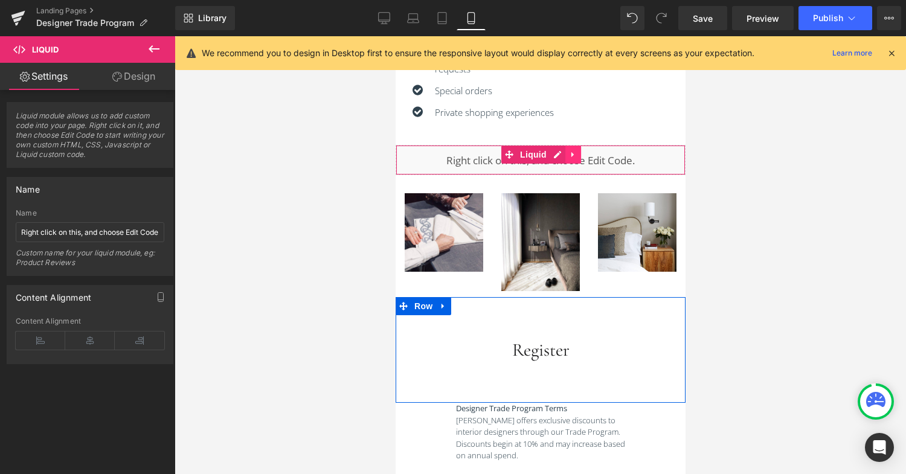
click at [574, 158] on icon at bounding box center [573, 154] width 8 height 9
click at [581, 154] on icon at bounding box center [580, 154] width 8 height 9
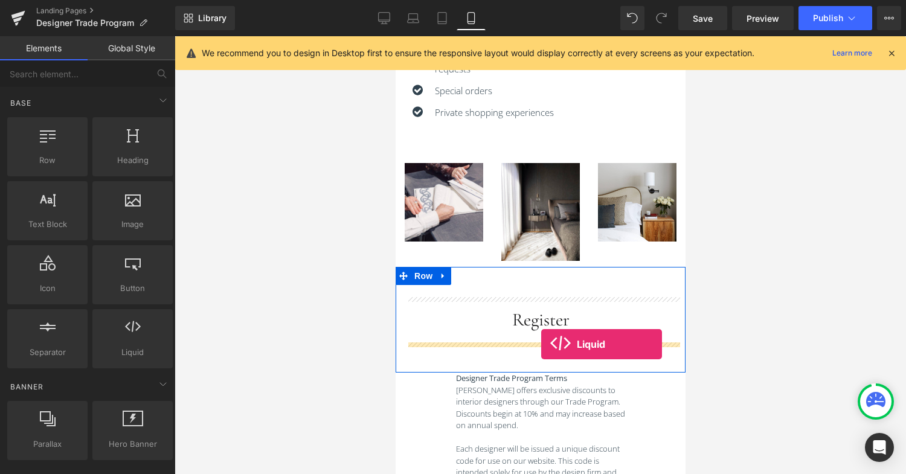
drag, startPoint x: 521, startPoint y: 369, endPoint x: 541, endPoint y: 344, distance: 31.8
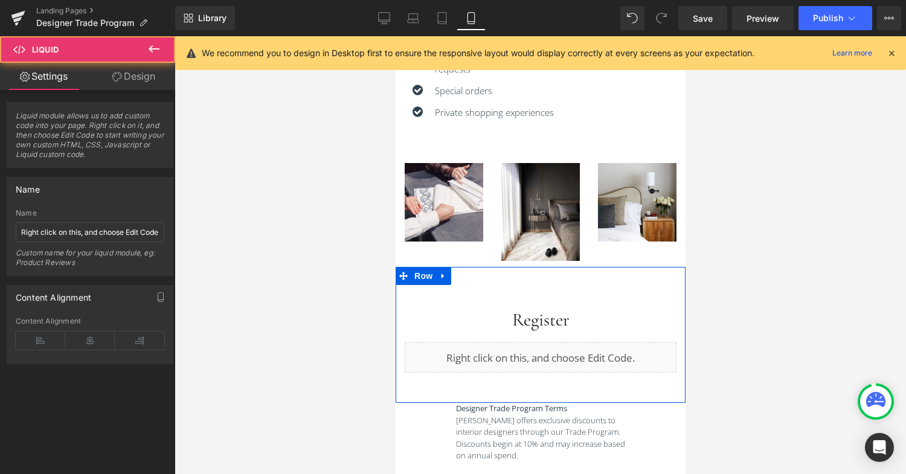
click at [476, 358] on div "Liquid" at bounding box center [540, 358] width 272 height 30
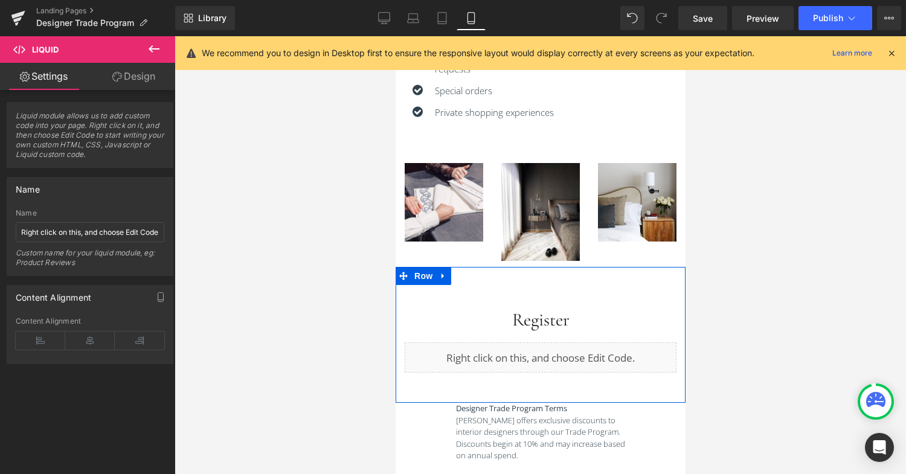
click at [554, 353] on div "Liquid" at bounding box center [540, 358] width 272 height 30
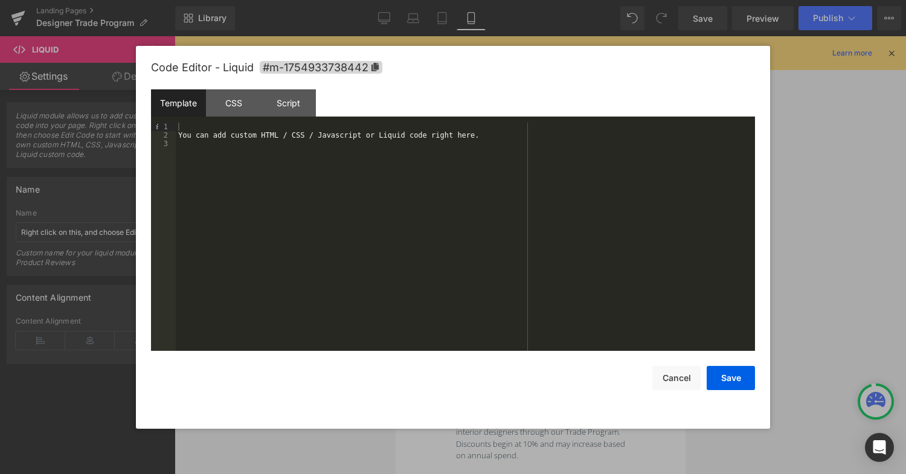
click at [331, 176] on div "You can add custom HTML / CSS / Javascript or Liquid code right here." at bounding box center [465, 245] width 579 height 245
click at [252, 149] on div "You can add custom HTML / CSS / Javascript or Liquid code right here." at bounding box center [465, 245] width 579 height 245
click at [741, 375] on button "Save" at bounding box center [731, 378] width 48 height 24
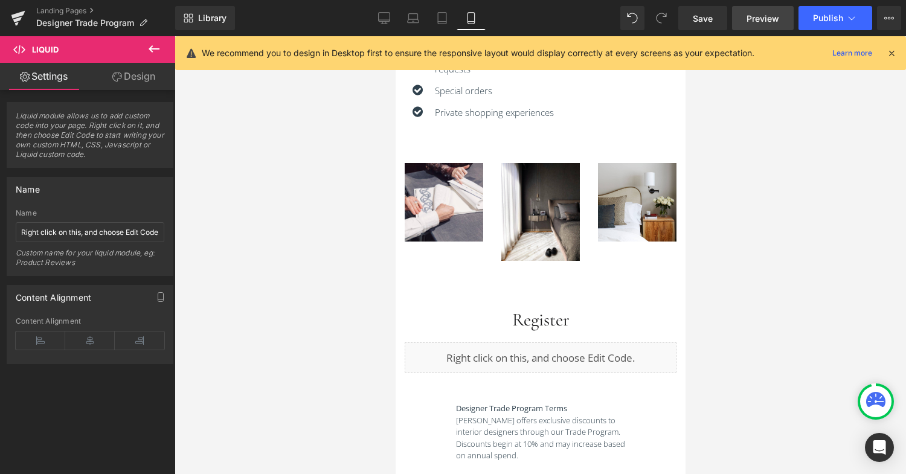
click at [762, 18] on span "Preview" at bounding box center [763, 18] width 33 height 13
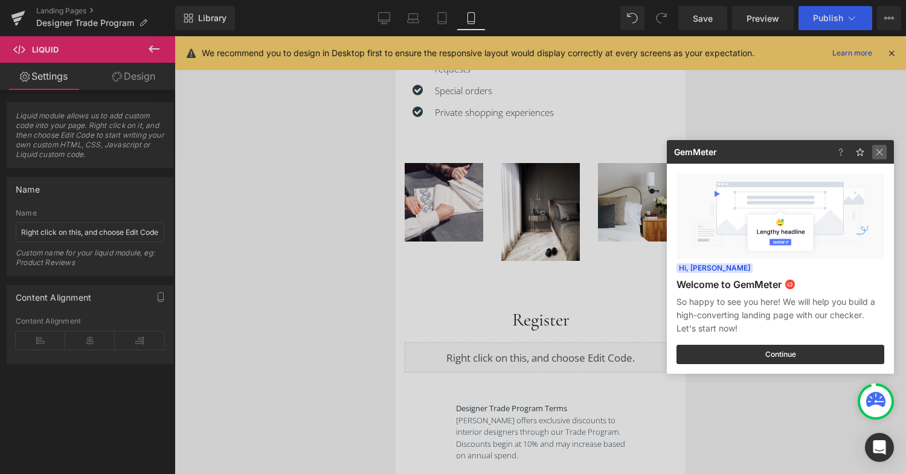
click at [880, 149] on img at bounding box center [879, 152] width 15 height 15
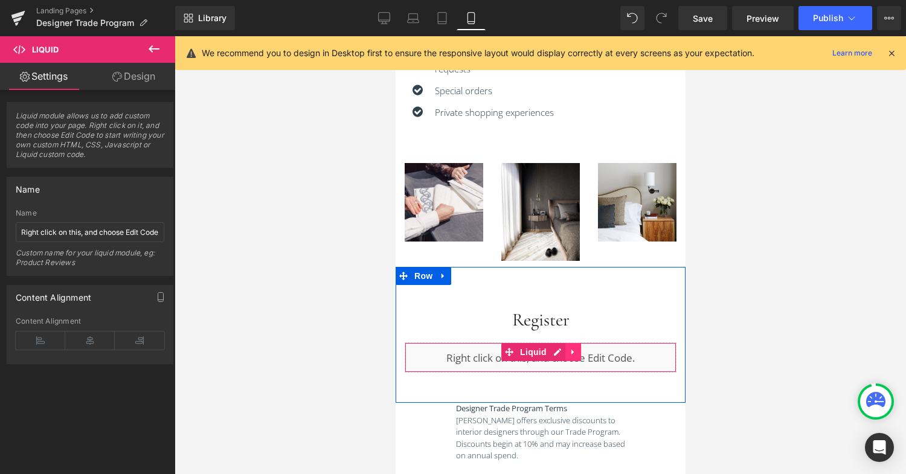
click at [574, 352] on icon at bounding box center [573, 352] width 8 height 9
click at [584, 353] on link at bounding box center [581, 352] width 16 height 18
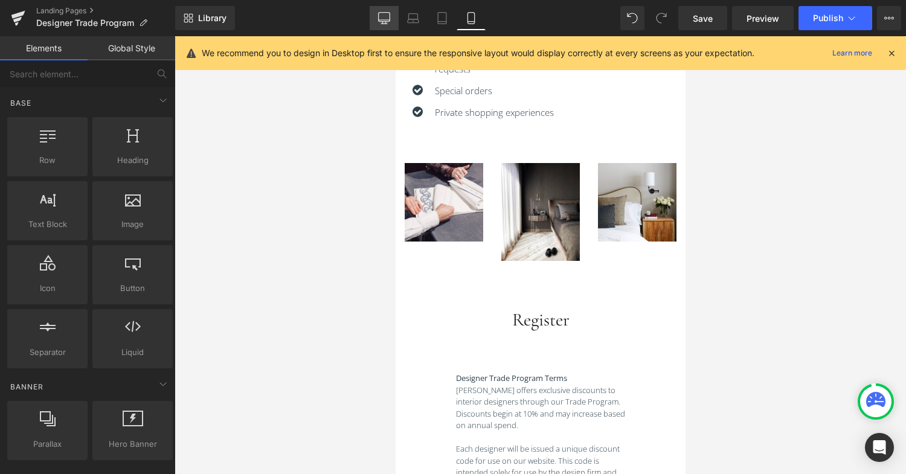
click at [381, 17] on icon at bounding box center [384, 18] width 12 height 12
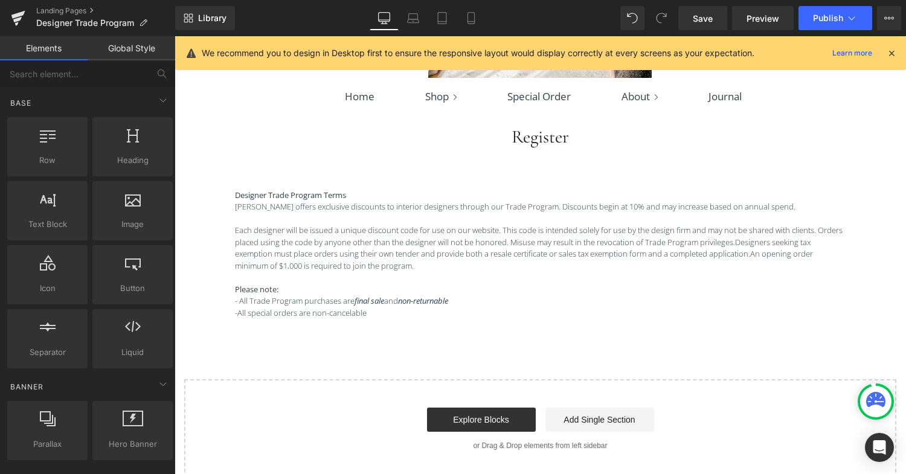
scroll to position [1118, 0]
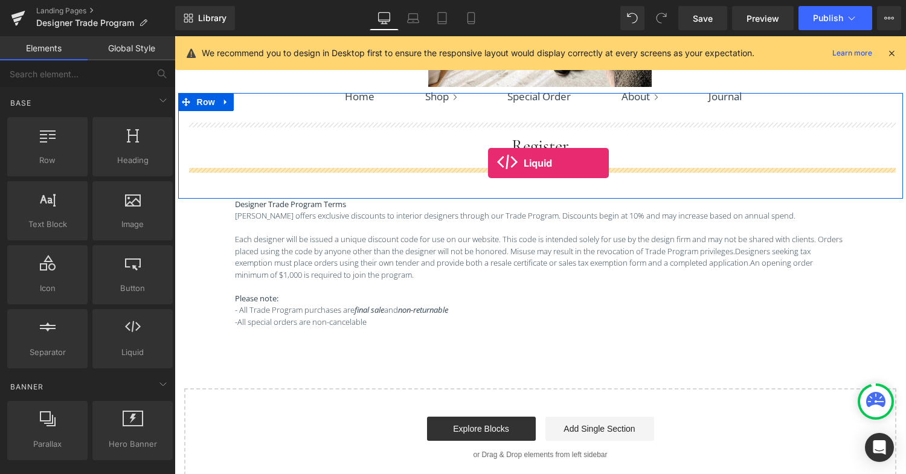
drag, startPoint x: 309, startPoint y: 389, endPoint x: 488, endPoint y: 163, distance: 288.1
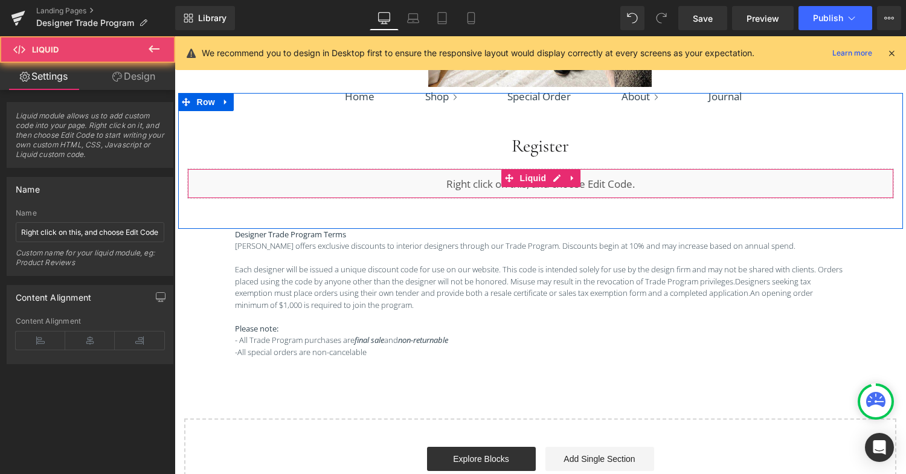
click at [481, 185] on div "Liquid" at bounding box center [540, 184] width 707 height 30
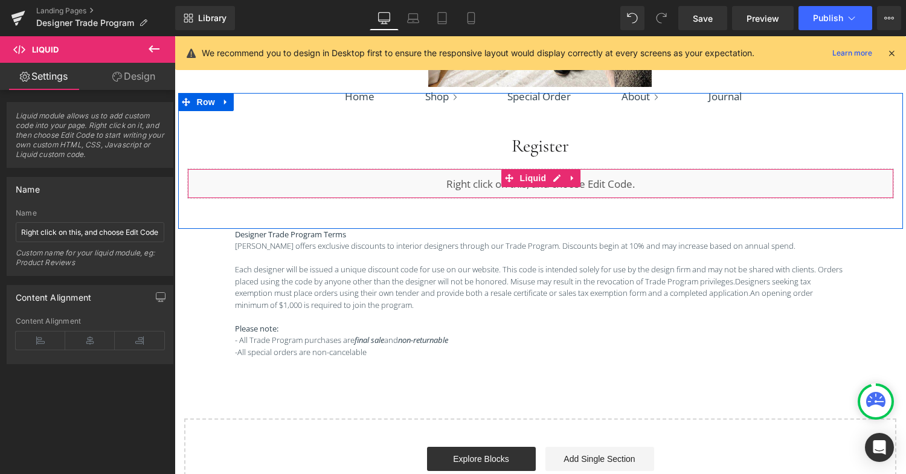
click at [553, 179] on div "Liquid" at bounding box center [540, 184] width 707 height 30
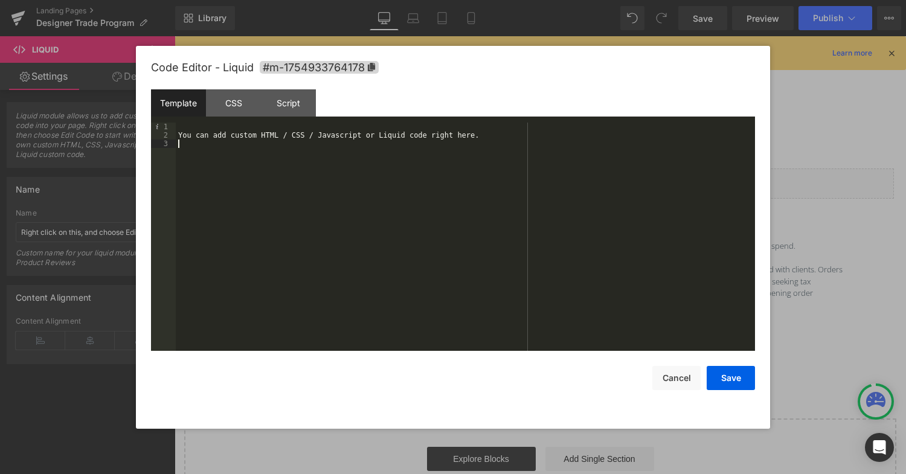
click at [469, 194] on div "You can add custom HTML / CSS / Javascript or Liquid code right here." at bounding box center [465, 245] width 579 height 245
click at [730, 378] on button "Save" at bounding box center [731, 378] width 48 height 24
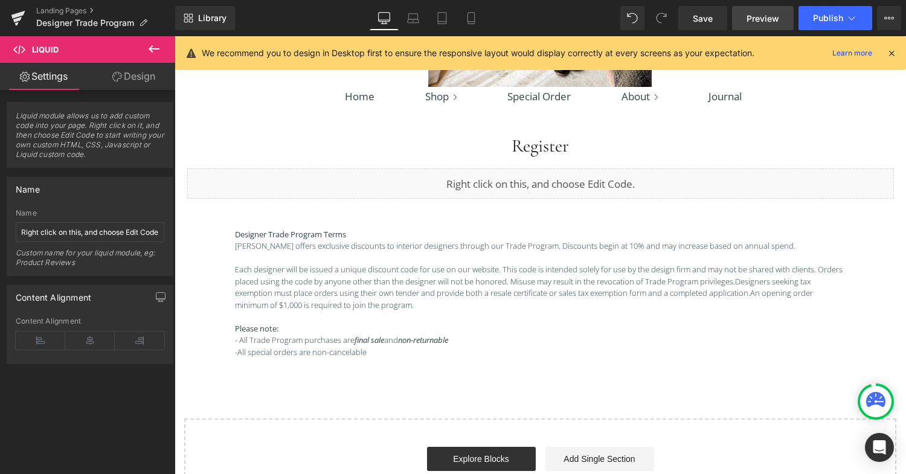
click at [769, 25] on link "Preview" at bounding box center [763, 18] width 62 height 24
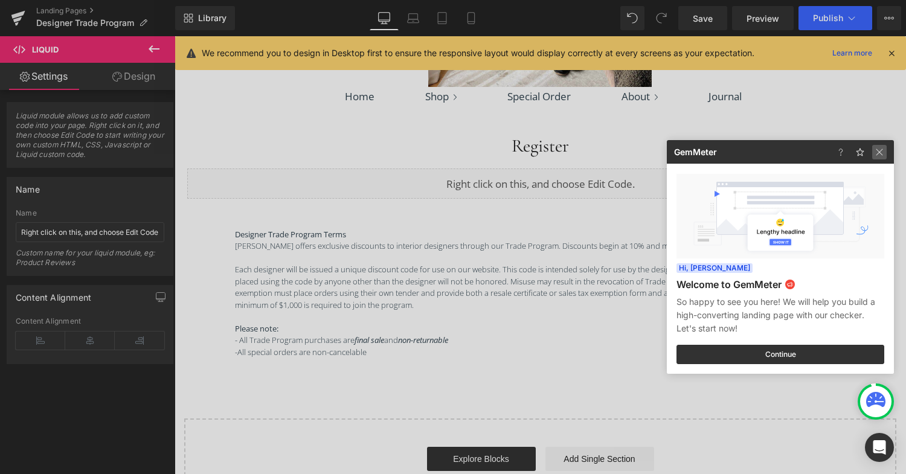
click at [882, 149] on img at bounding box center [879, 152] width 15 height 15
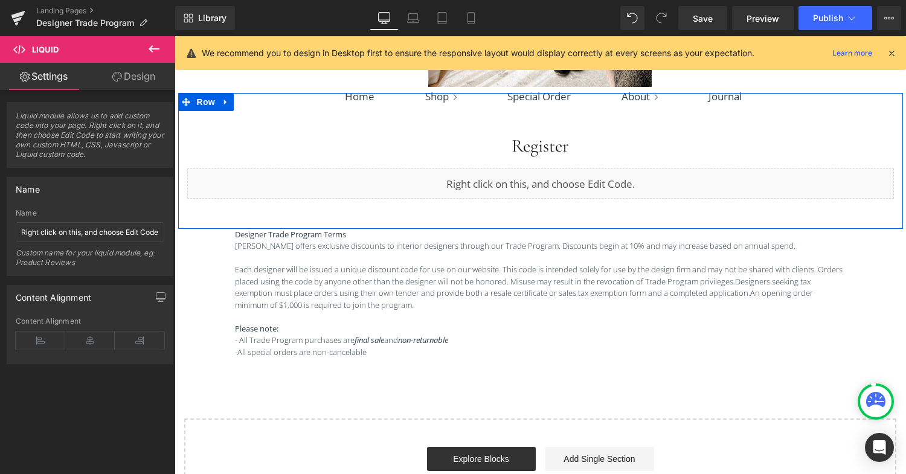
click at [557, 184] on div "Liquid" at bounding box center [540, 184] width 707 height 30
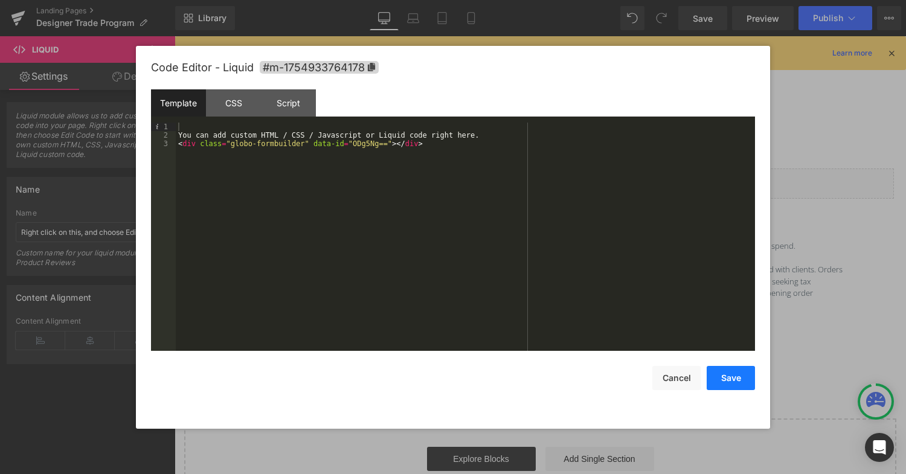
click at [726, 384] on button "Save" at bounding box center [731, 378] width 48 height 24
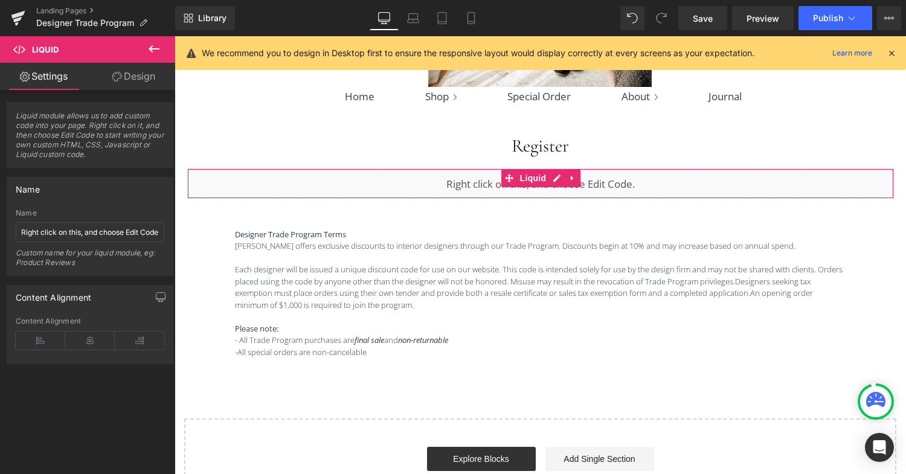
click at [129, 75] on link "Design" at bounding box center [134, 76] width 88 height 27
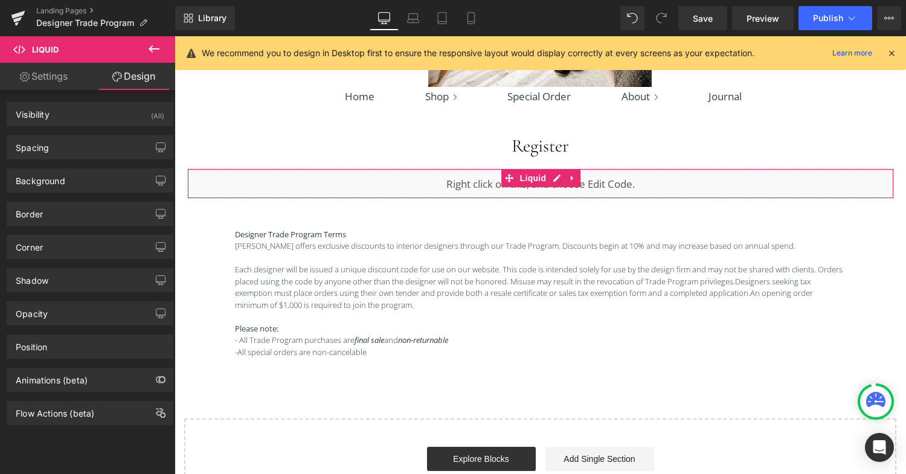
type input "0"
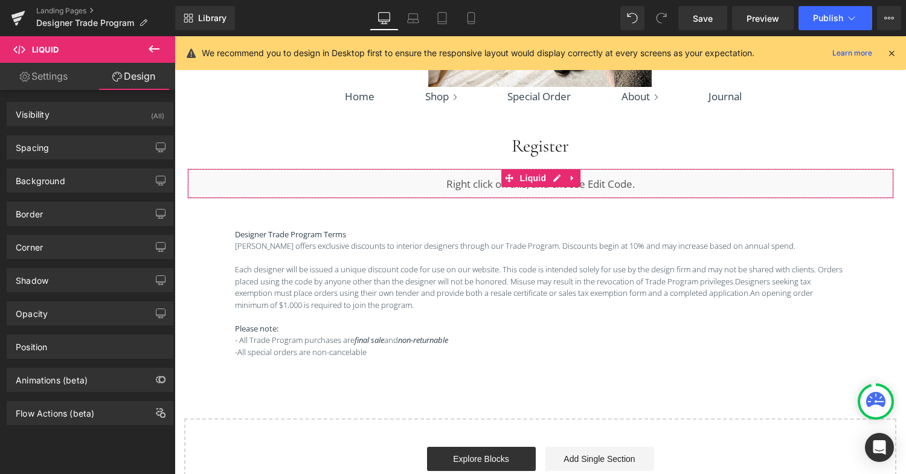
type input "0"
click at [58, 157] on div "Spacing" at bounding box center [90, 147] width 166 height 23
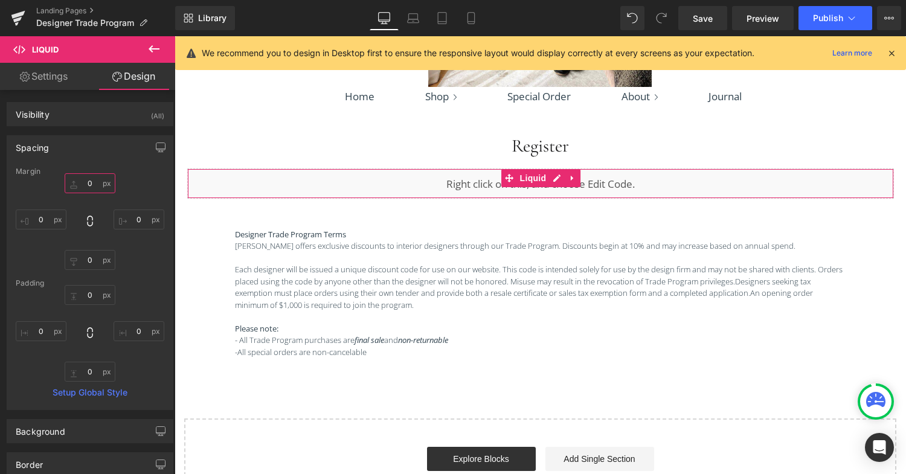
click at [86, 178] on input "0" at bounding box center [90, 183] width 51 height 20
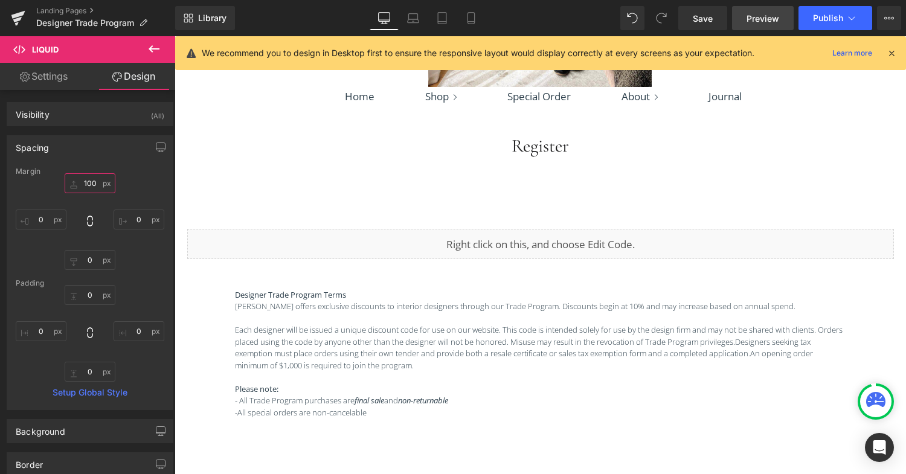
type input "100"
click at [751, 24] on span "Preview" at bounding box center [763, 18] width 33 height 13
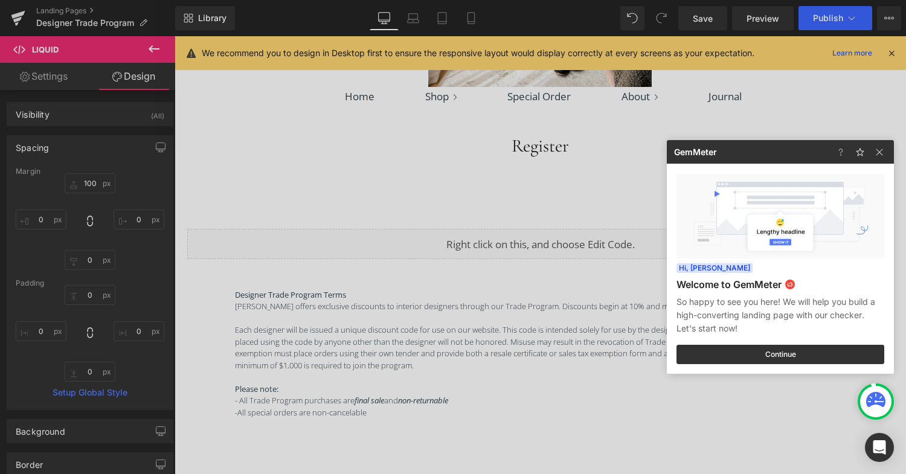
drag, startPoint x: 491, startPoint y: 219, endPoint x: 322, endPoint y: 178, distance: 173.5
click at [491, 219] on div at bounding box center [453, 237] width 906 height 474
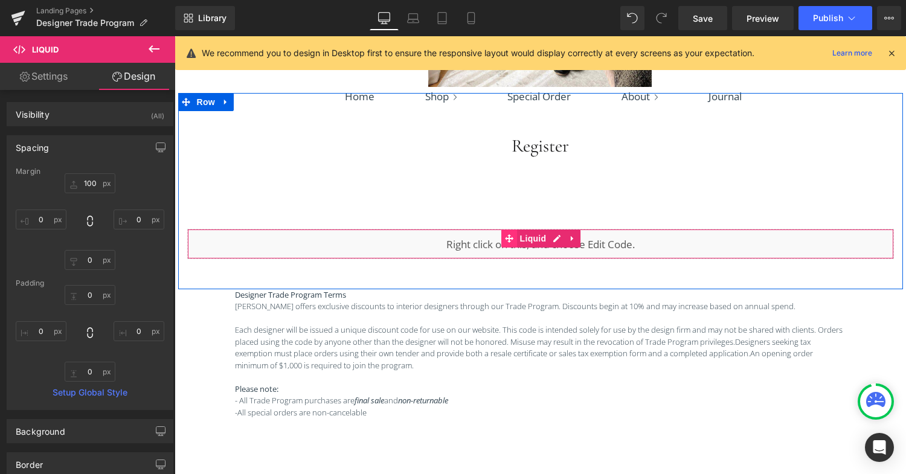
click at [506, 241] on icon at bounding box center [509, 238] width 8 height 9
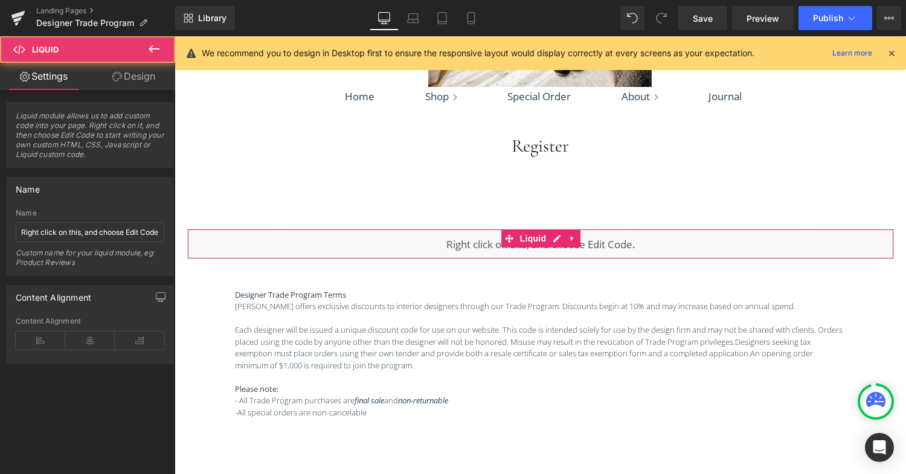
click at [132, 77] on link "Design" at bounding box center [134, 76] width 88 height 27
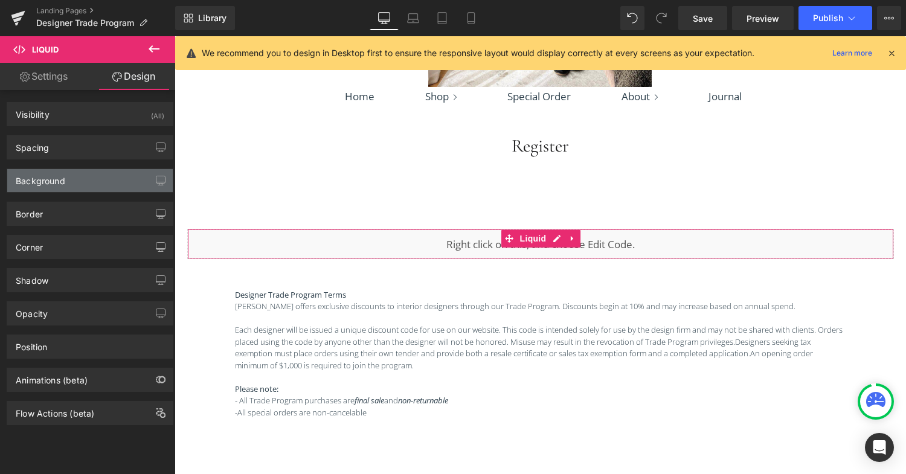
type input "100"
type input "0"
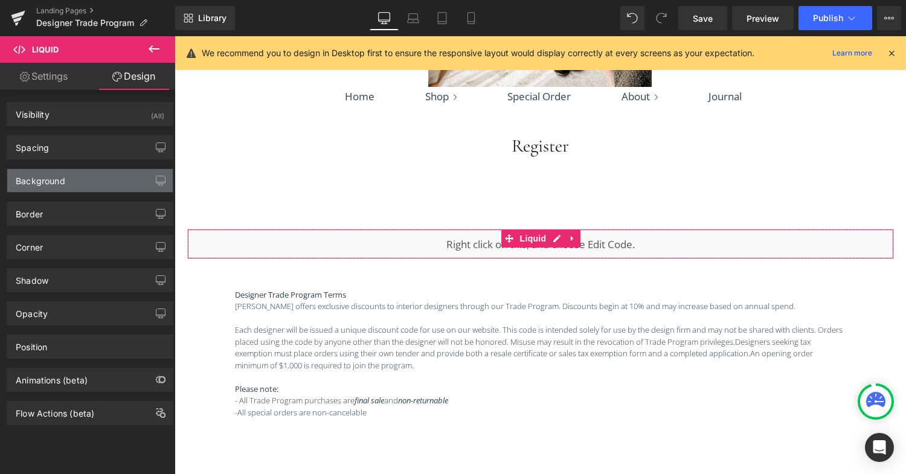
type input "0"
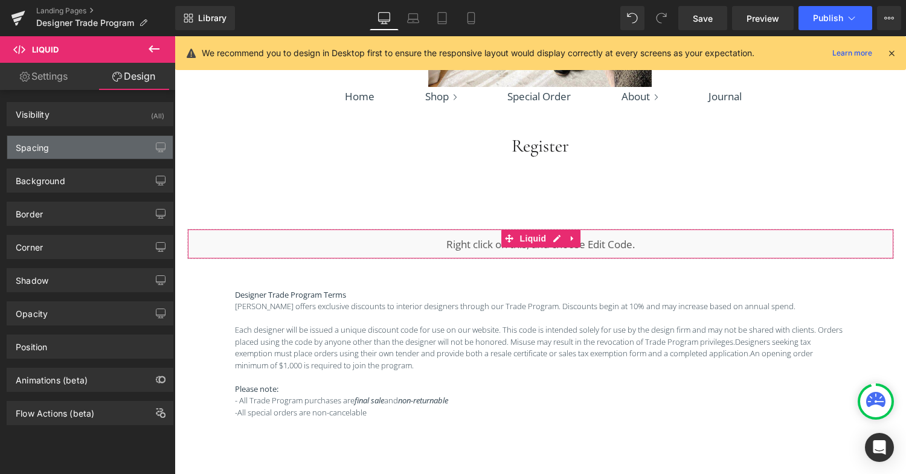
click at [65, 146] on div "Spacing" at bounding box center [90, 147] width 166 height 23
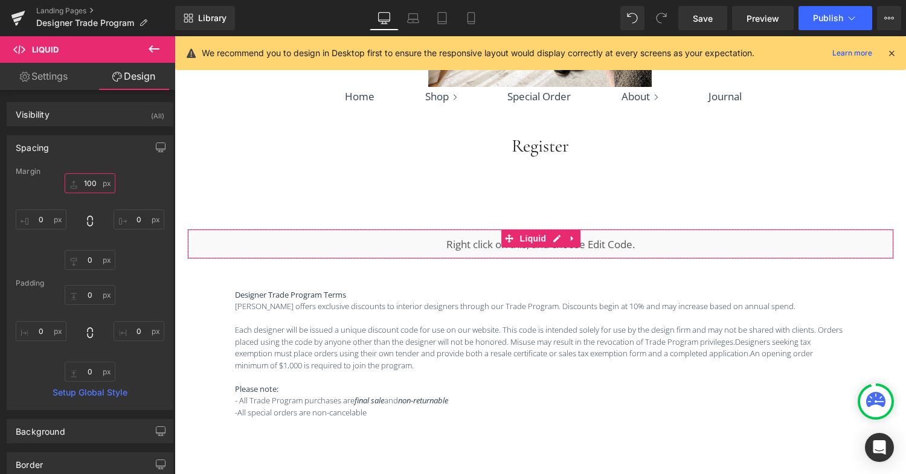
click at [92, 182] on input "100" at bounding box center [90, 183] width 51 height 20
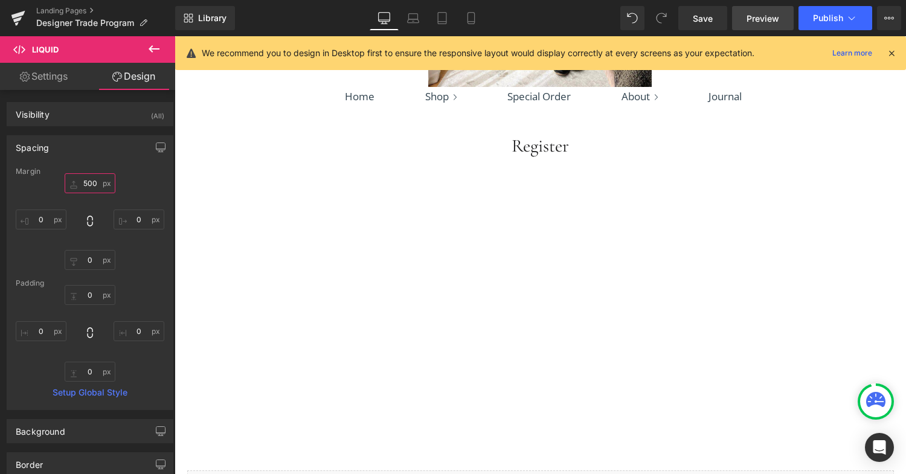
type input "500"
click at [761, 19] on span "Preview" at bounding box center [763, 18] width 33 height 13
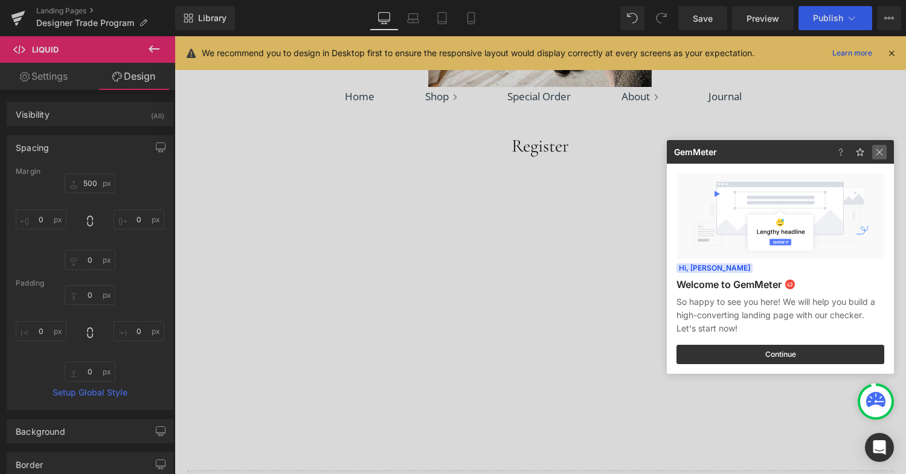
click at [883, 152] on img at bounding box center [879, 152] width 15 height 15
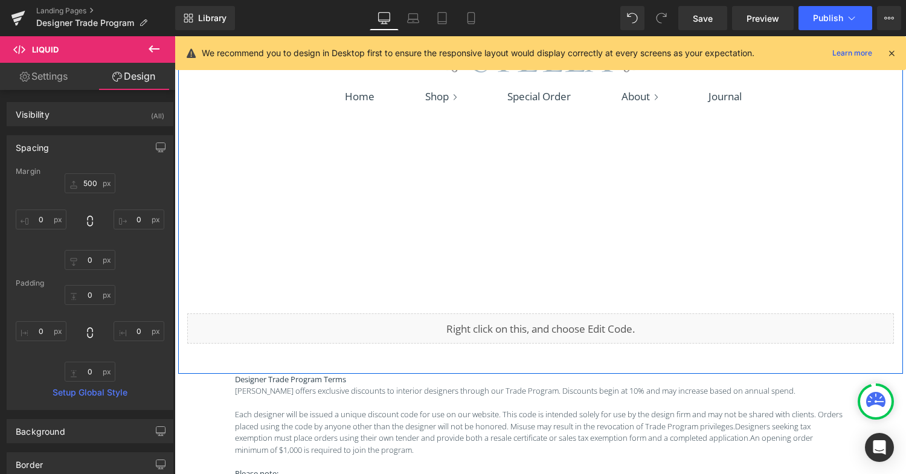
scroll to position [1279, 0]
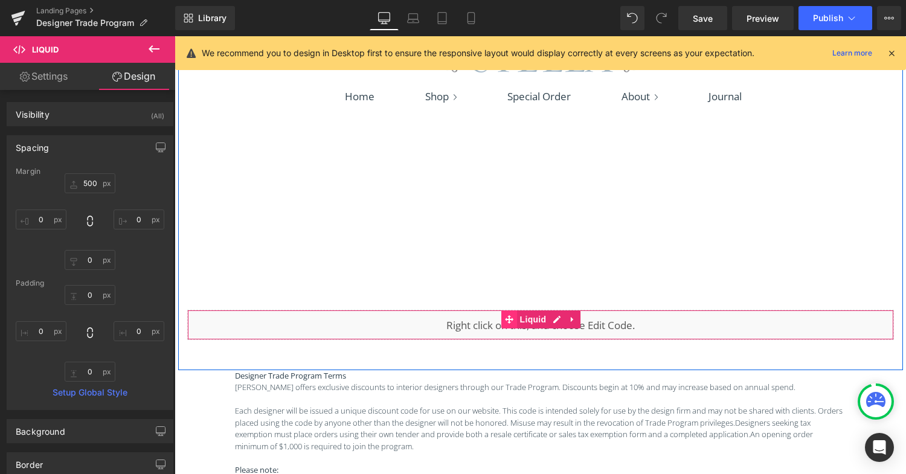
click at [508, 322] on icon at bounding box center [509, 319] width 8 height 8
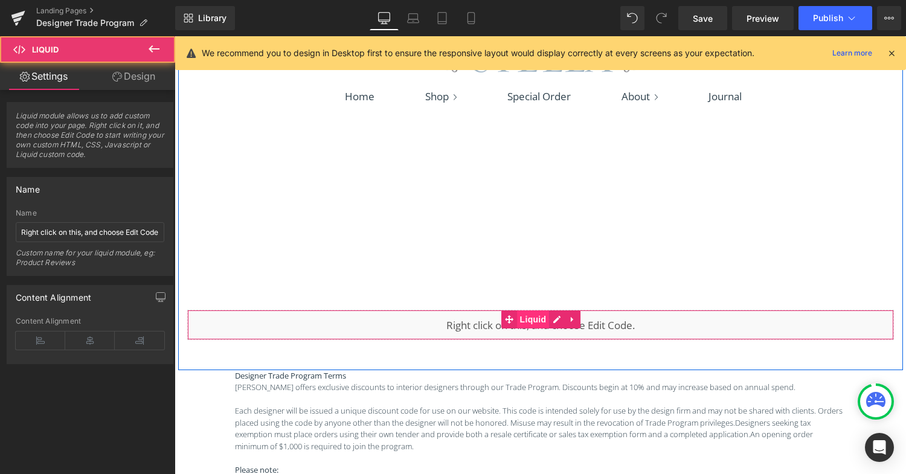
click at [537, 323] on span "Liquid" at bounding box center [533, 320] width 33 height 18
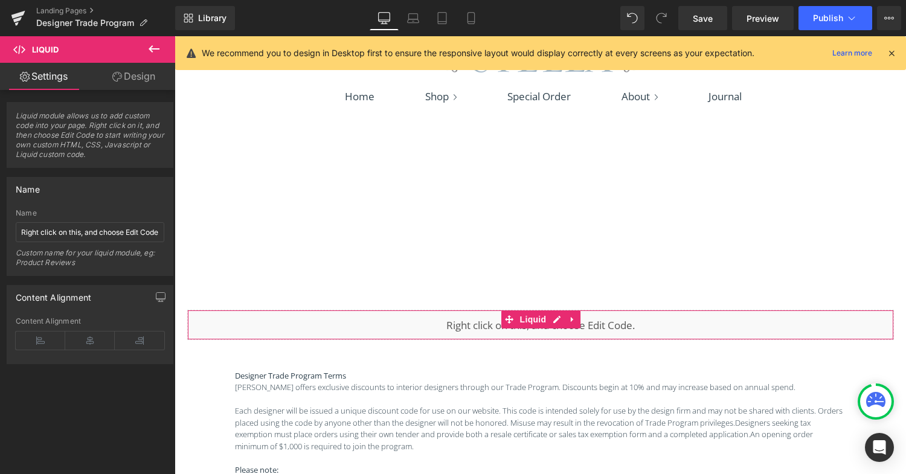
click at [143, 77] on link "Design" at bounding box center [134, 76] width 88 height 27
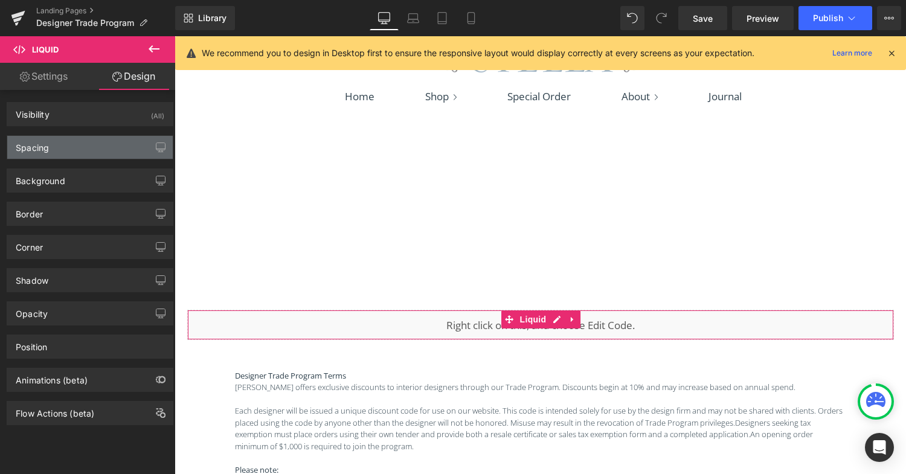
click at [57, 145] on div "Spacing" at bounding box center [90, 147] width 166 height 23
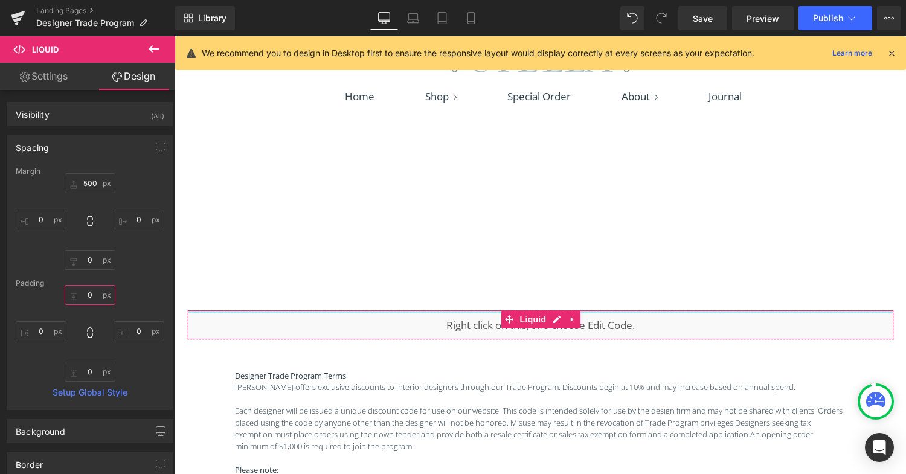
click at [85, 292] on input "0" at bounding box center [90, 295] width 51 height 20
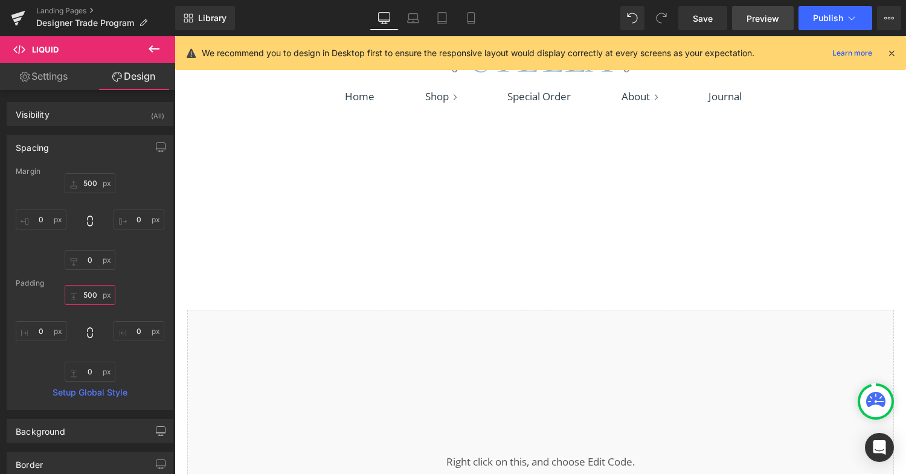
type input "500"
click at [773, 23] on span "Preview" at bounding box center [763, 18] width 33 height 13
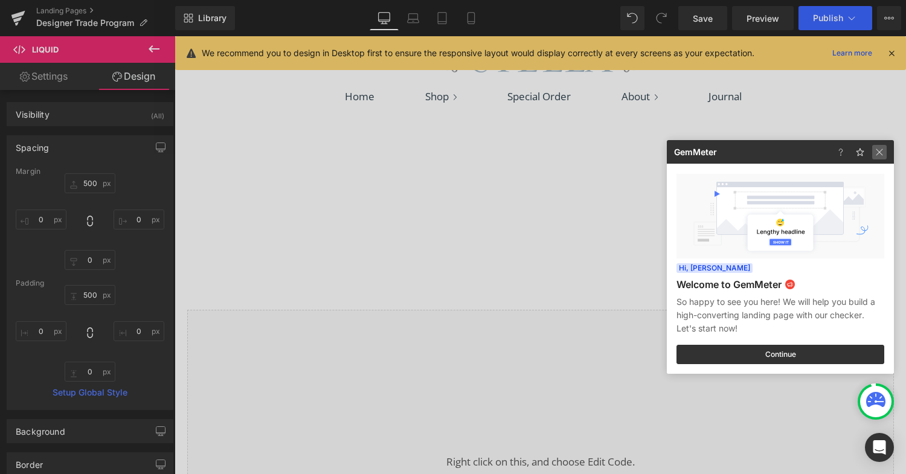
click at [886, 152] on div at bounding box center [862, 152] width 63 height 24
click at [883, 152] on img at bounding box center [879, 152] width 15 height 15
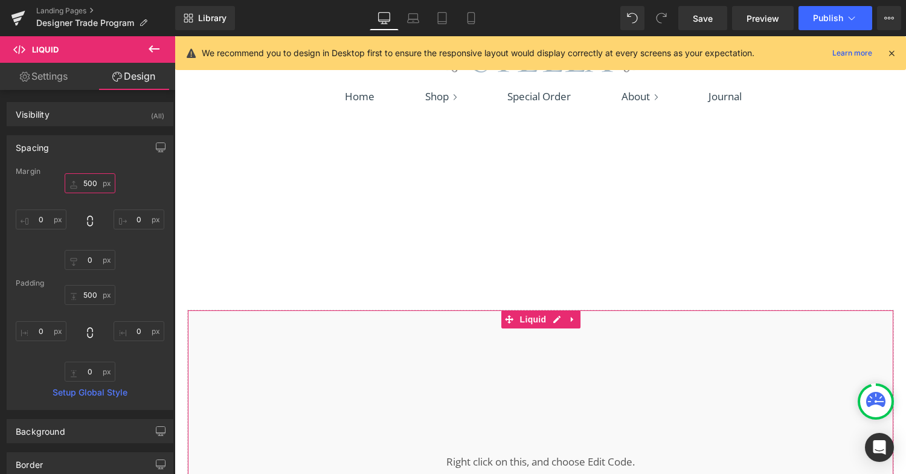
click at [85, 186] on input "500" at bounding box center [90, 183] width 51 height 20
click at [84, 186] on input "500" at bounding box center [90, 183] width 51 height 20
type input "-"
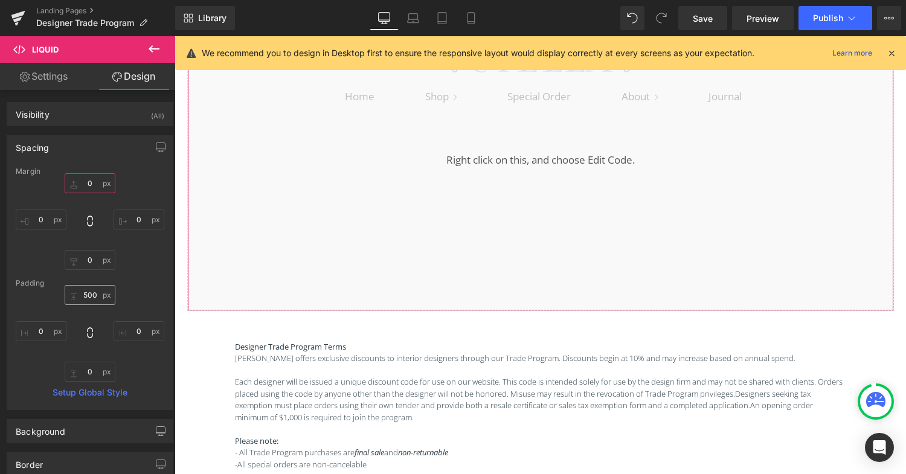
type input "0"
click at [87, 295] on input "500" at bounding box center [90, 295] width 51 height 20
type input "0"
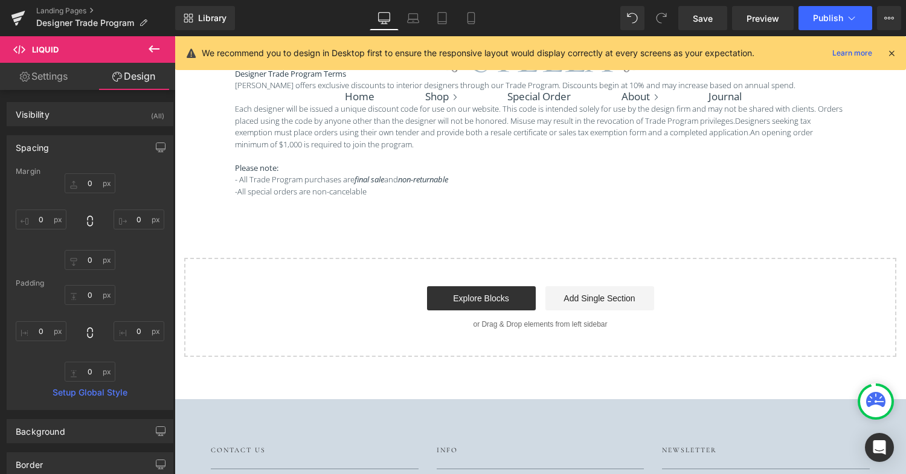
click at [373, 346] on div "Start building your page Explore Blocks Add Single Section or Drag & Drop eleme…" at bounding box center [540, 307] width 710 height 97
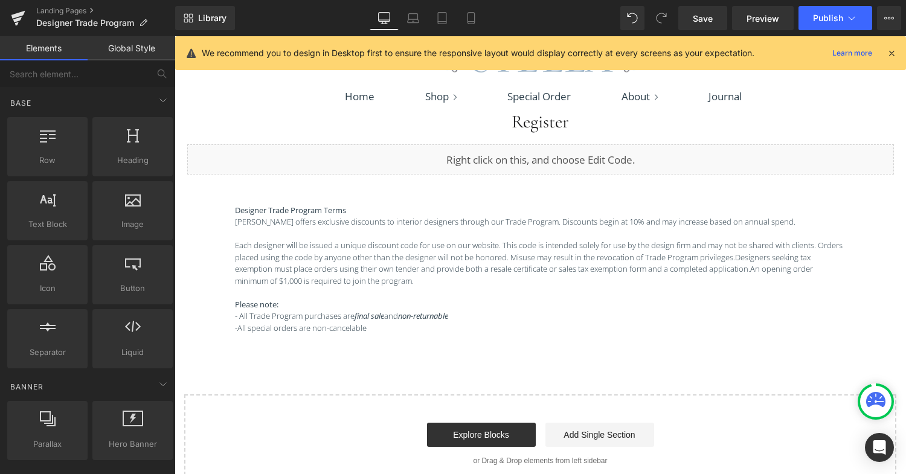
scroll to position [1143, 0]
click at [472, 18] on icon at bounding box center [471, 18] width 12 height 12
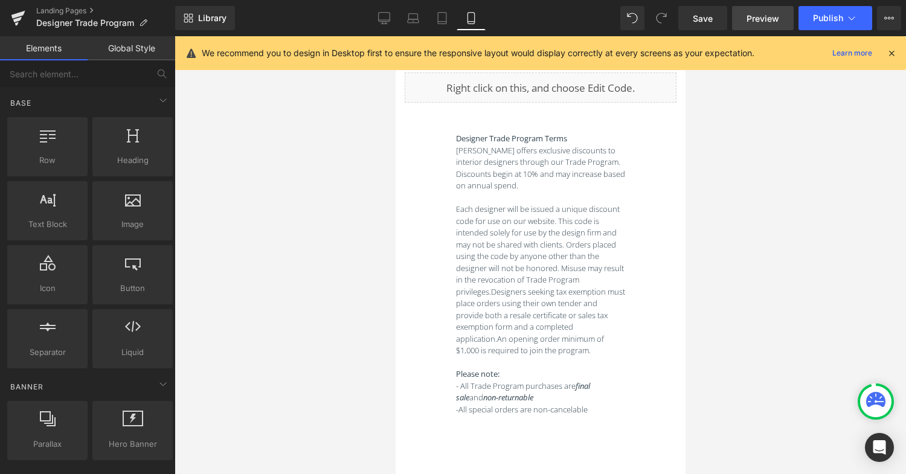
click at [772, 18] on span "Preview" at bounding box center [763, 18] width 33 height 13
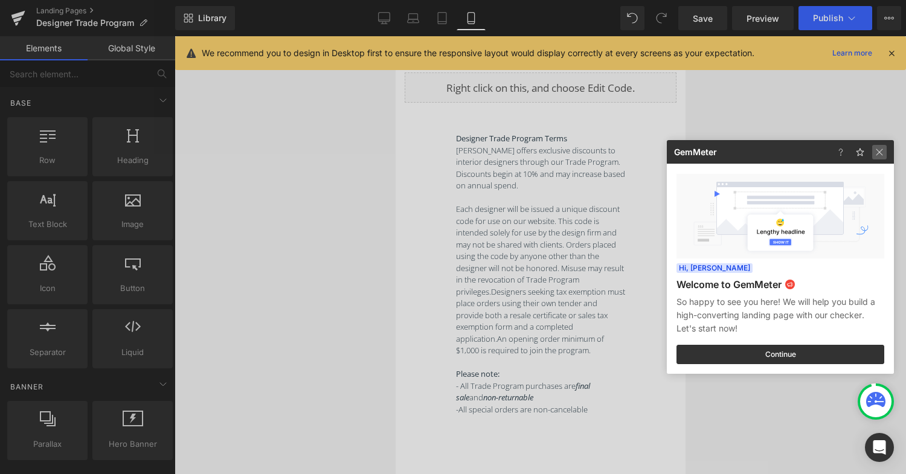
click at [881, 151] on img at bounding box center [879, 152] width 15 height 15
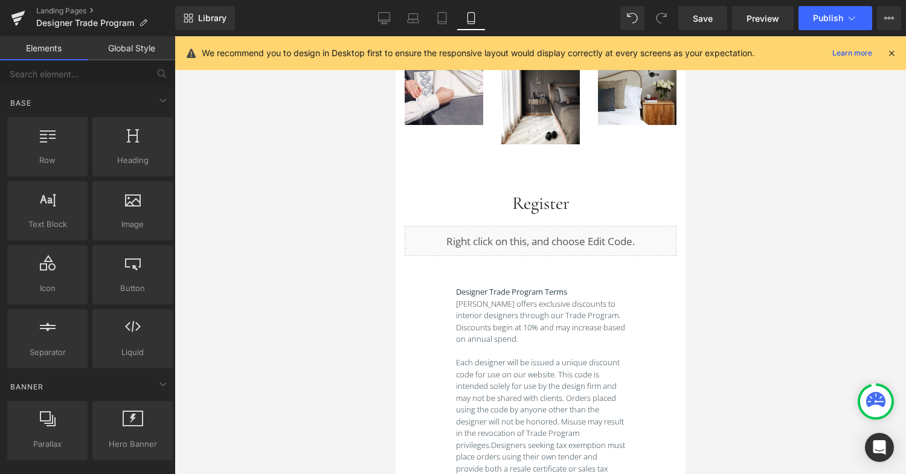
scroll to position [723, 0]
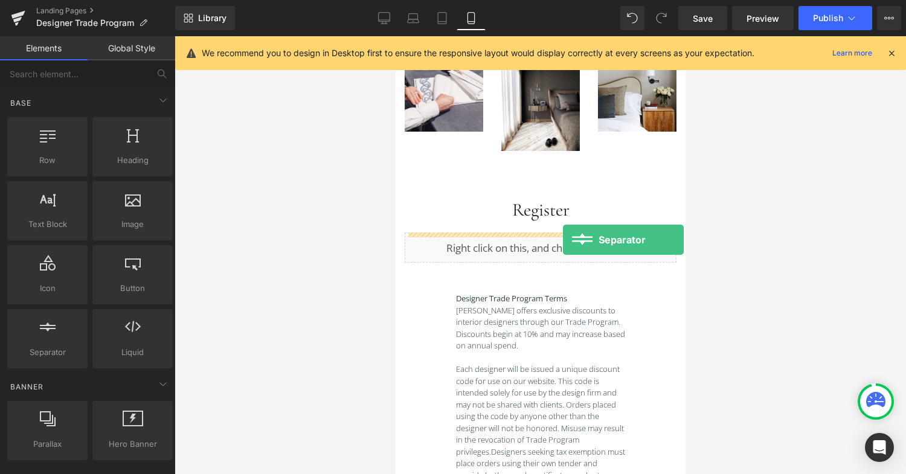
drag, startPoint x: 453, startPoint y: 374, endPoint x: 563, endPoint y: 240, distance: 173.1
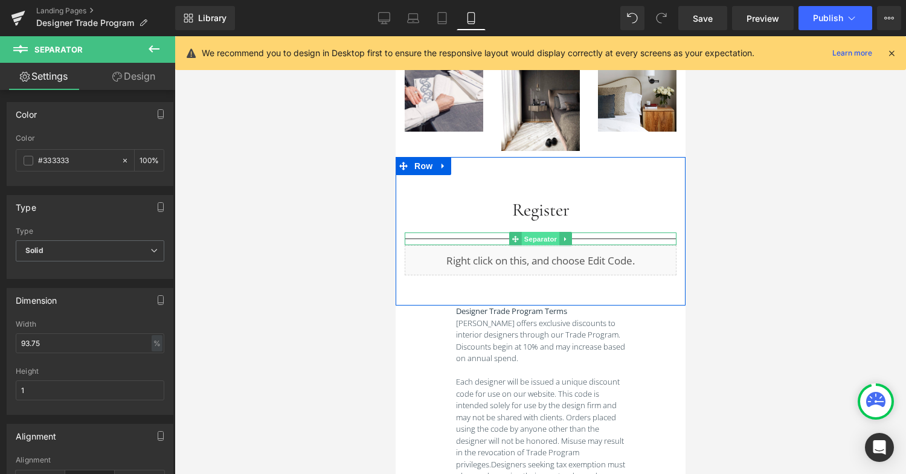
click at [549, 239] on span "Separator" at bounding box center [539, 239] width 37 height 15
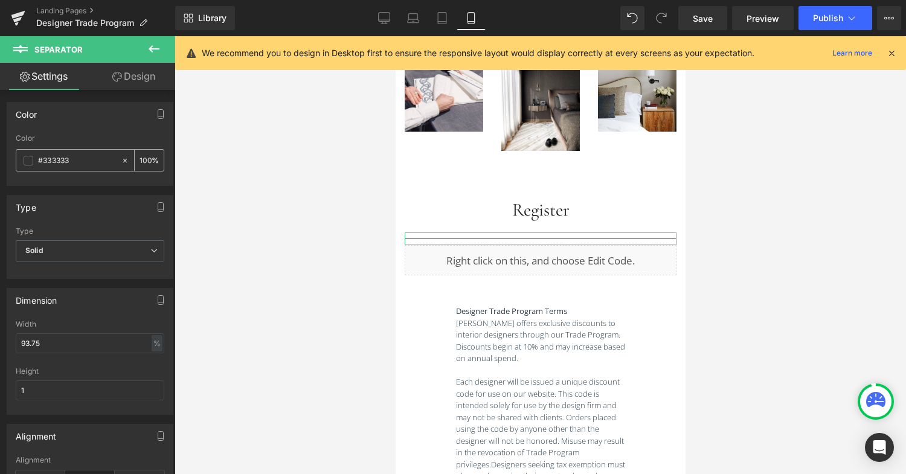
click at [115, 163] on div "#333333" at bounding box center [68, 160] width 105 height 21
click at [122, 163] on icon at bounding box center [125, 160] width 8 height 8
type input "none"
type input "0"
click at [152, 253] on icon at bounding box center [153, 250] width 7 height 7
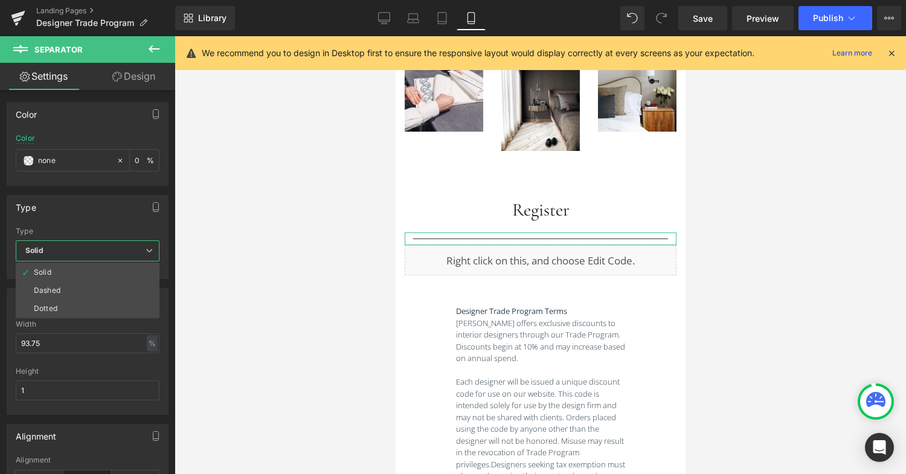
click at [118, 228] on div "Type" at bounding box center [88, 231] width 144 height 8
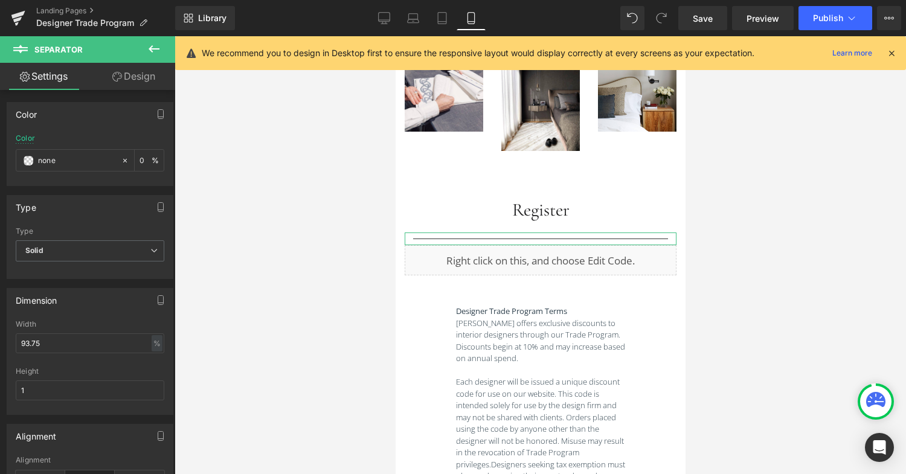
click at [122, 80] on link "Design" at bounding box center [134, 76] width 88 height 27
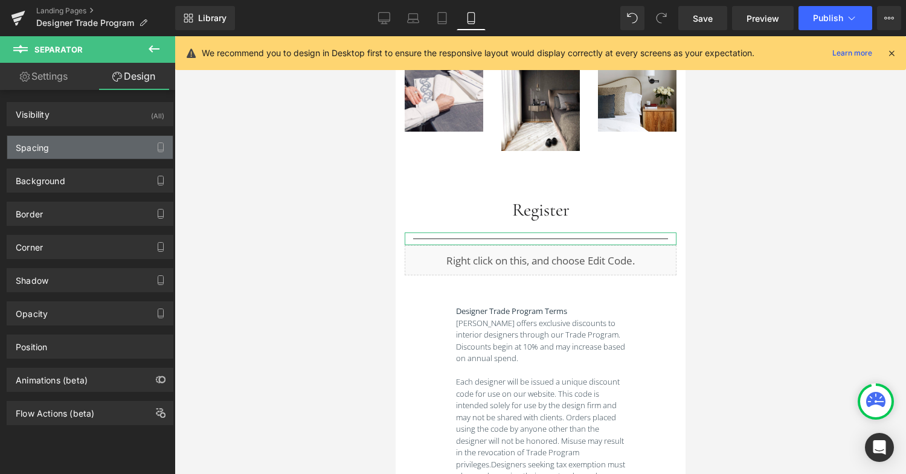
type input "0"
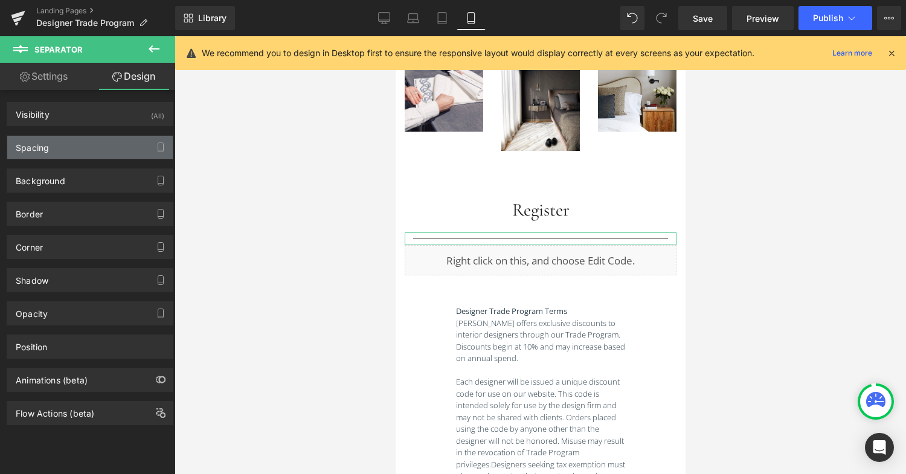
type input "0"
type input "10"
type input "0"
click at [65, 150] on div "Spacing" at bounding box center [90, 147] width 166 height 23
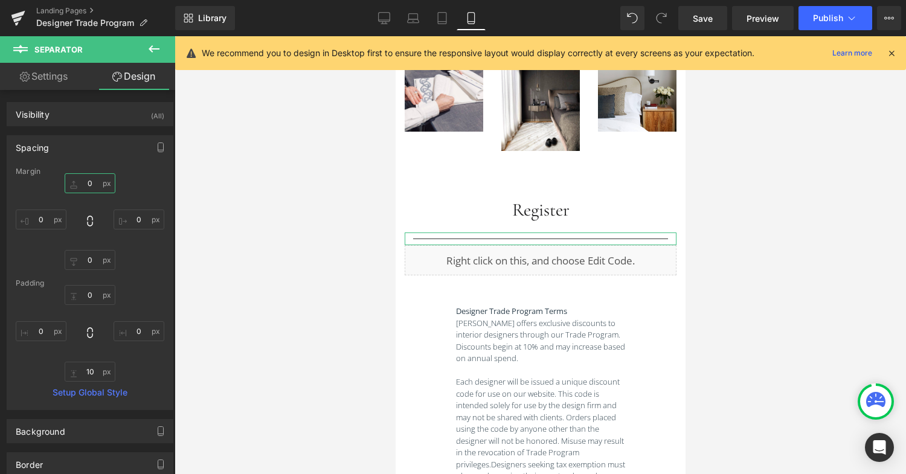
click at [89, 183] on input "0" at bounding box center [90, 183] width 51 height 20
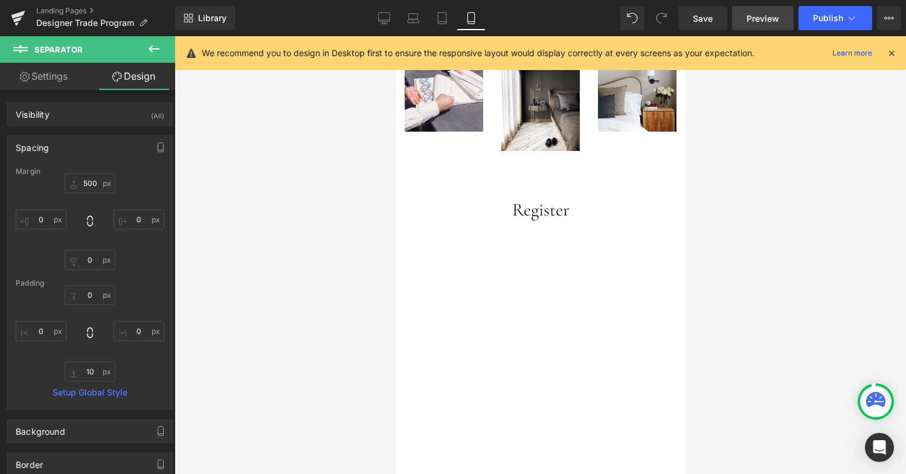
click at [768, 25] on link "Preview" at bounding box center [763, 18] width 62 height 24
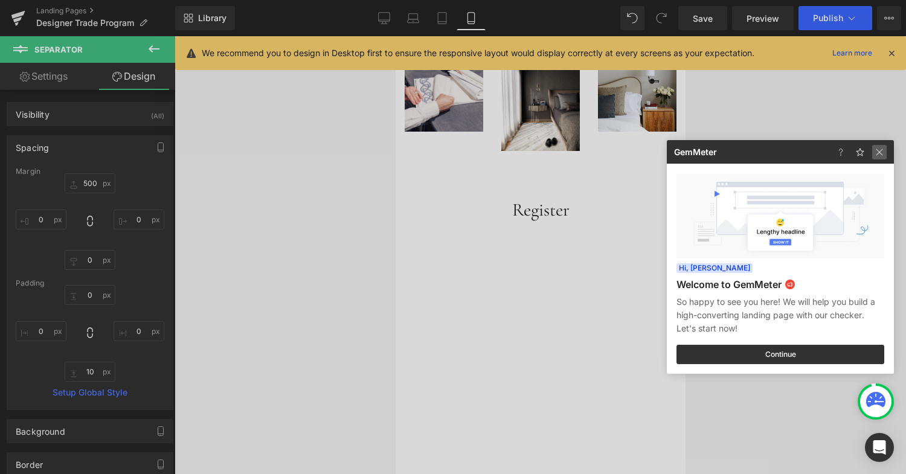
click at [883, 153] on img at bounding box center [879, 152] width 15 height 15
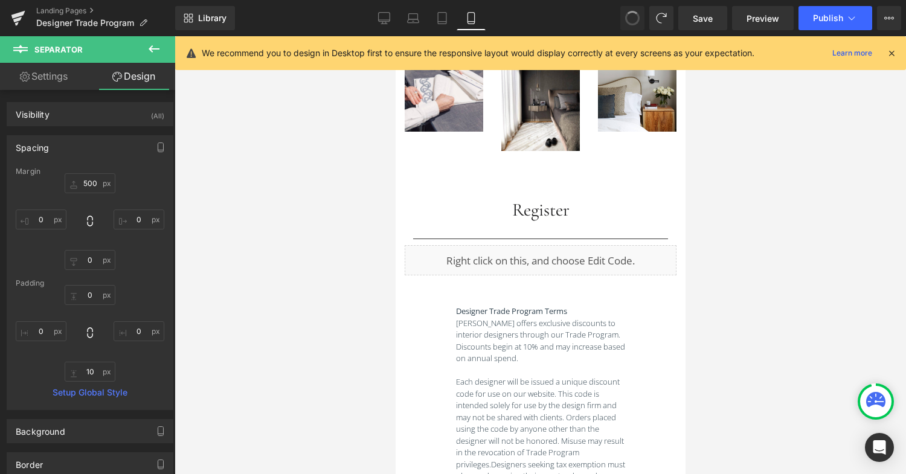
type input "0"
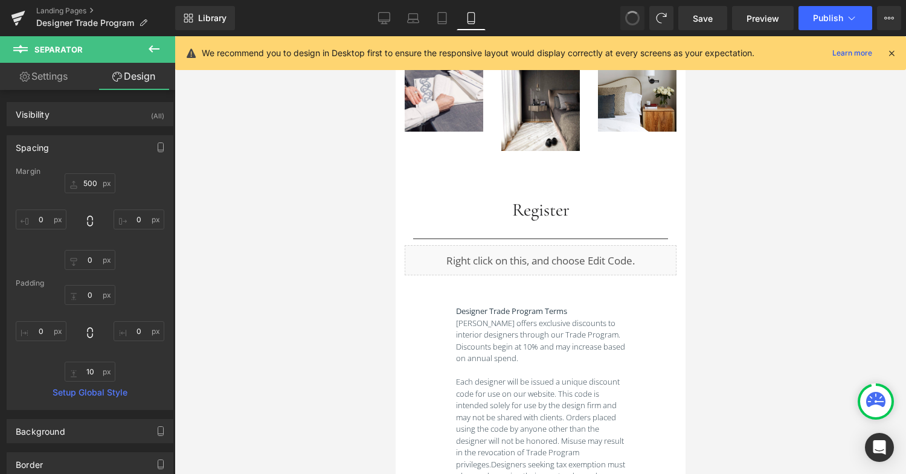
type input "0"
type input "10"
type input "0"
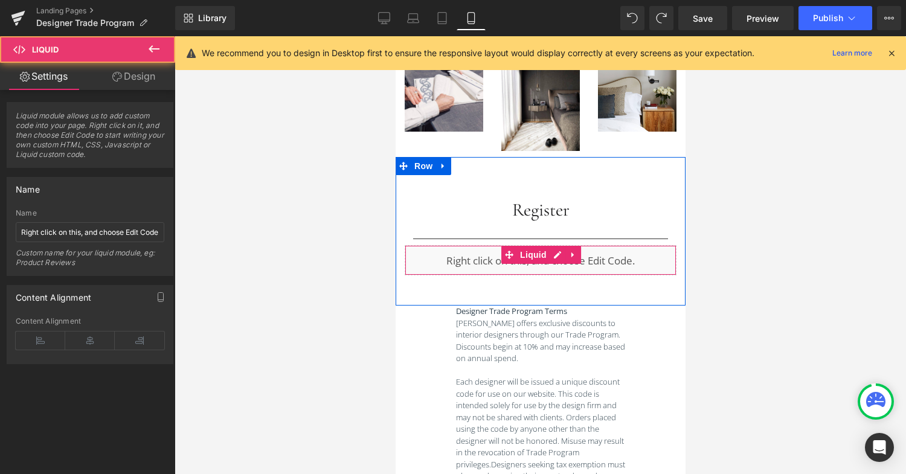
click at [613, 269] on div "Liquid" at bounding box center [540, 260] width 272 height 30
click at [575, 256] on icon at bounding box center [573, 255] width 8 height 9
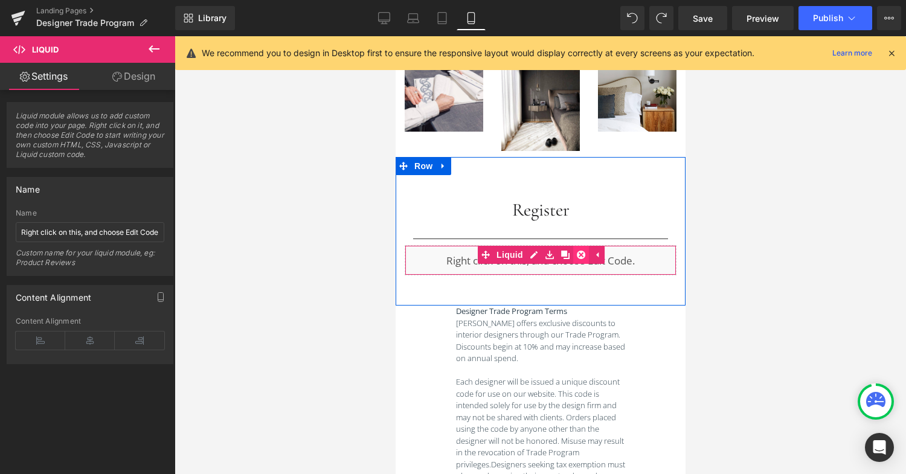
click at [581, 256] on icon at bounding box center [580, 255] width 8 height 8
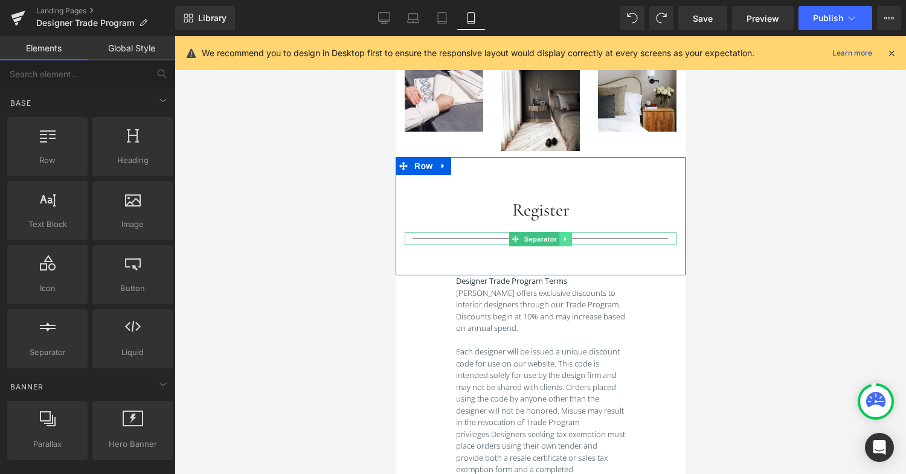
click at [572, 237] on link at bounding box center [565, 239] width 13 height 15
click at [572, 238] on icon at bounding box center [571, 239] width 7 height 7
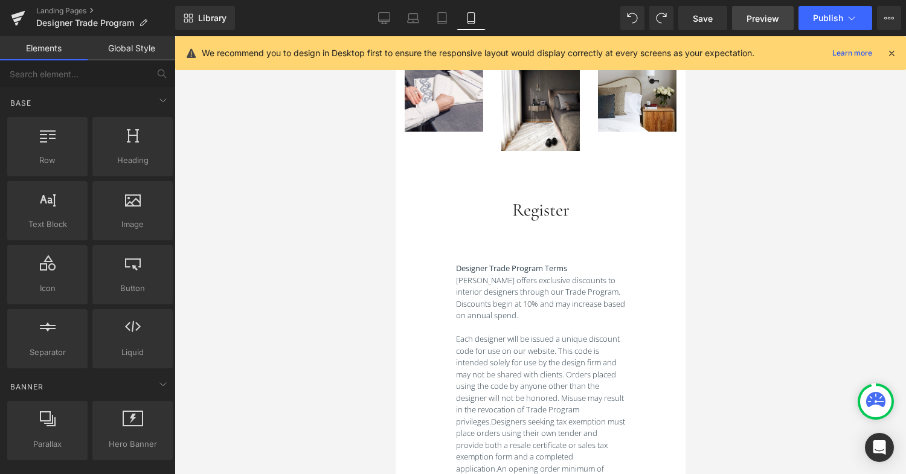
click at [769, 17] on span "Preview" at bounding box center [763, 18] width 33 height 13
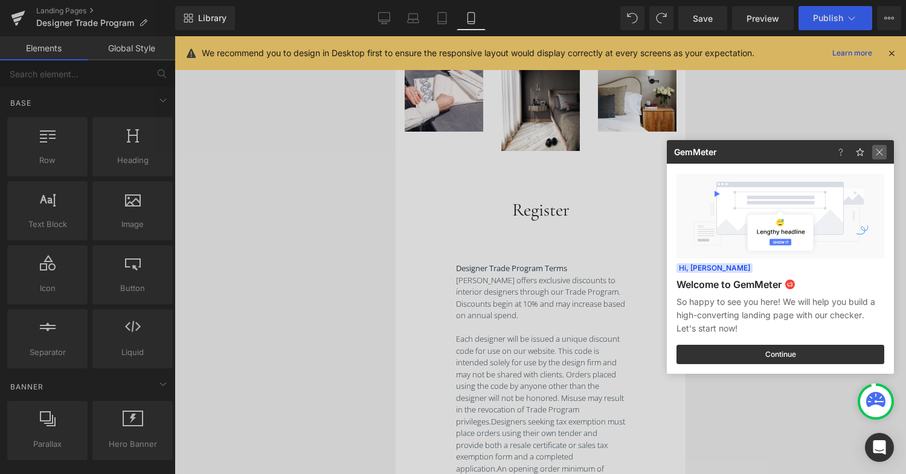
click at [882, 150] on img at bounding box center [879, 152] width 15 height 15
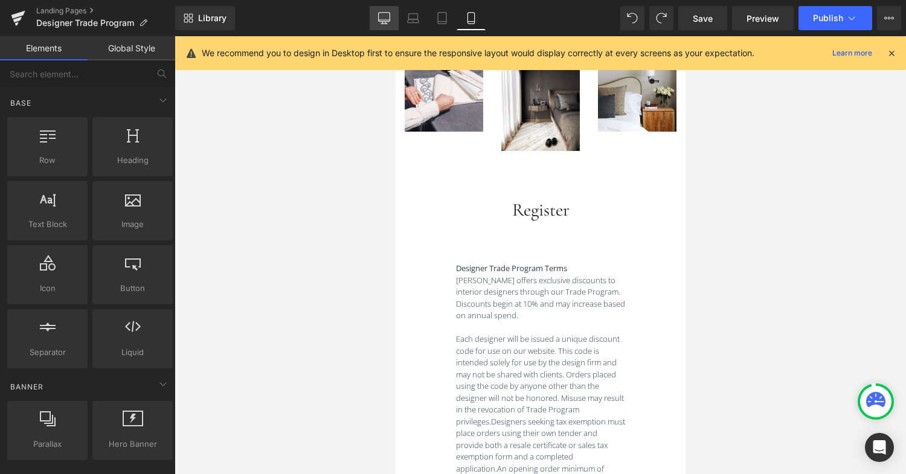
click at [383, 27] on link "Desktop" at bounding box center [384, 18] width 29 height 24
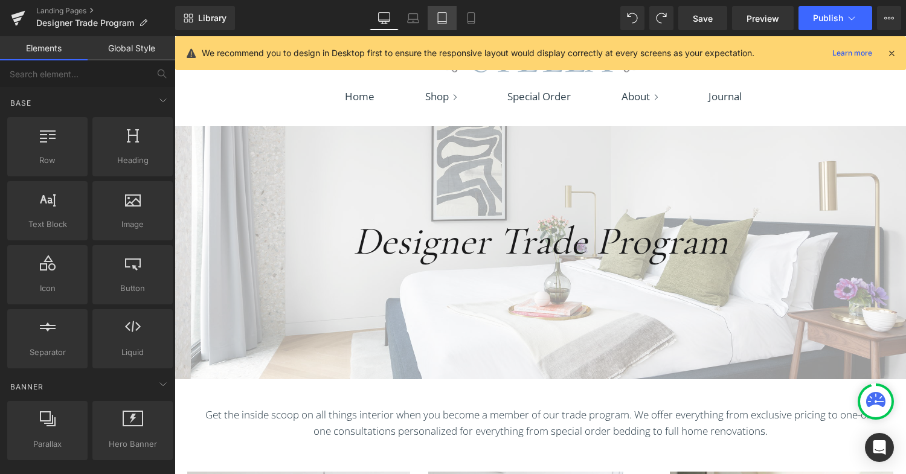
click at [445, 13] on icon at bounding box center [442, 18] width 12 height 12
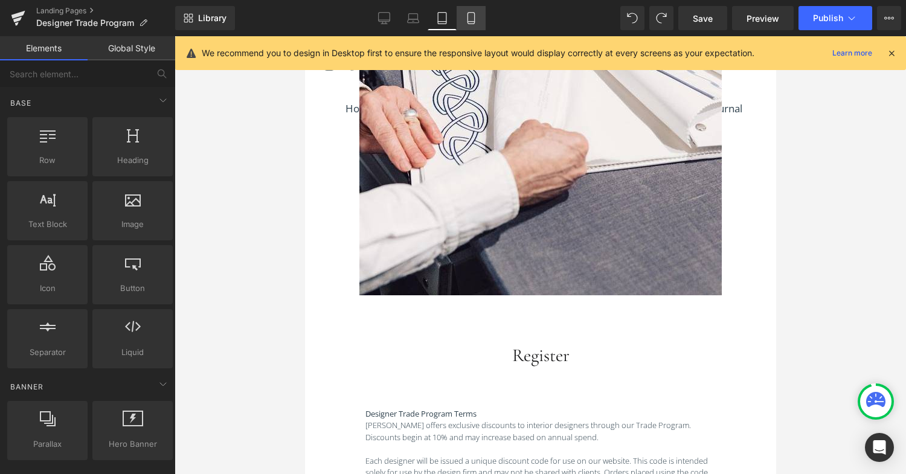
click at [471, 13] on icon at bounding box center [471, 18] width 12 height 12
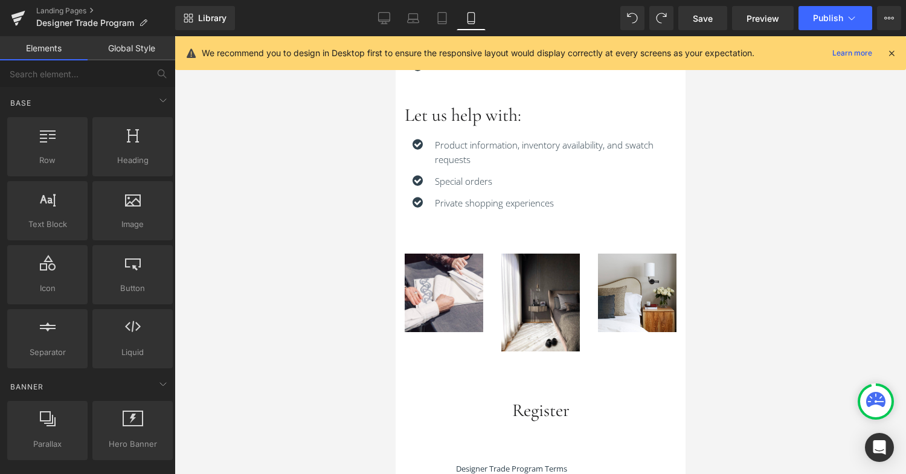
scroll to position [450, 0]
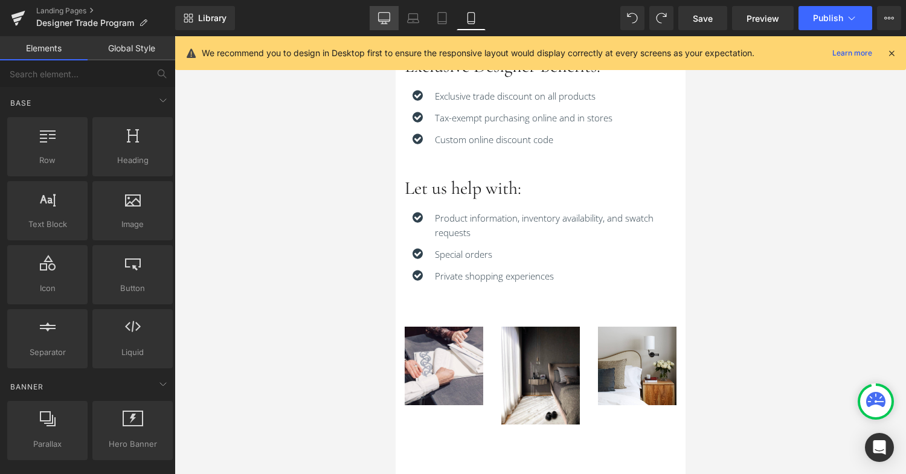
click at [388, 22] on icon at bounding box center [384, 18] width 12 height 12
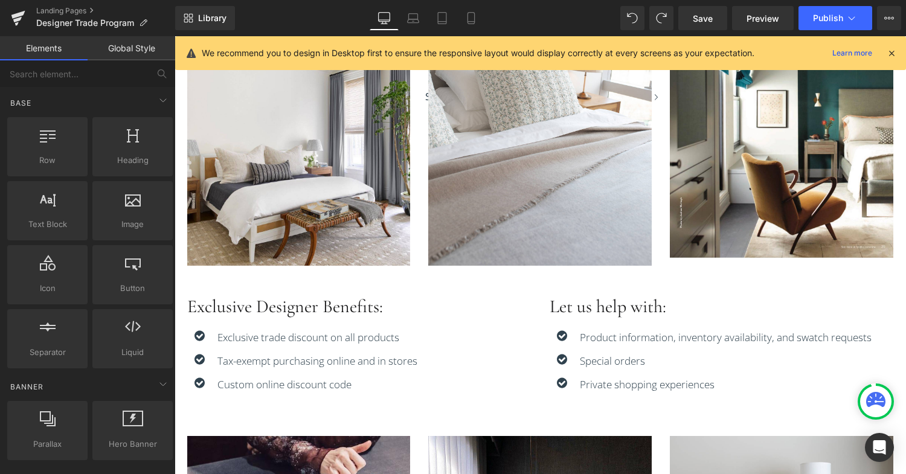
scroll to position [697, 0]
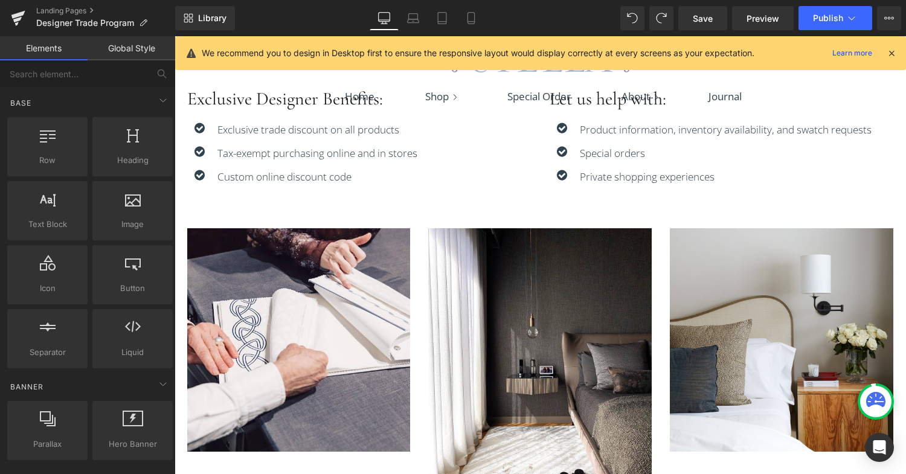
click at [891, 58] on icon at bounding box center [891, 53] width 11 height 11
